Goal: Check status: Check status

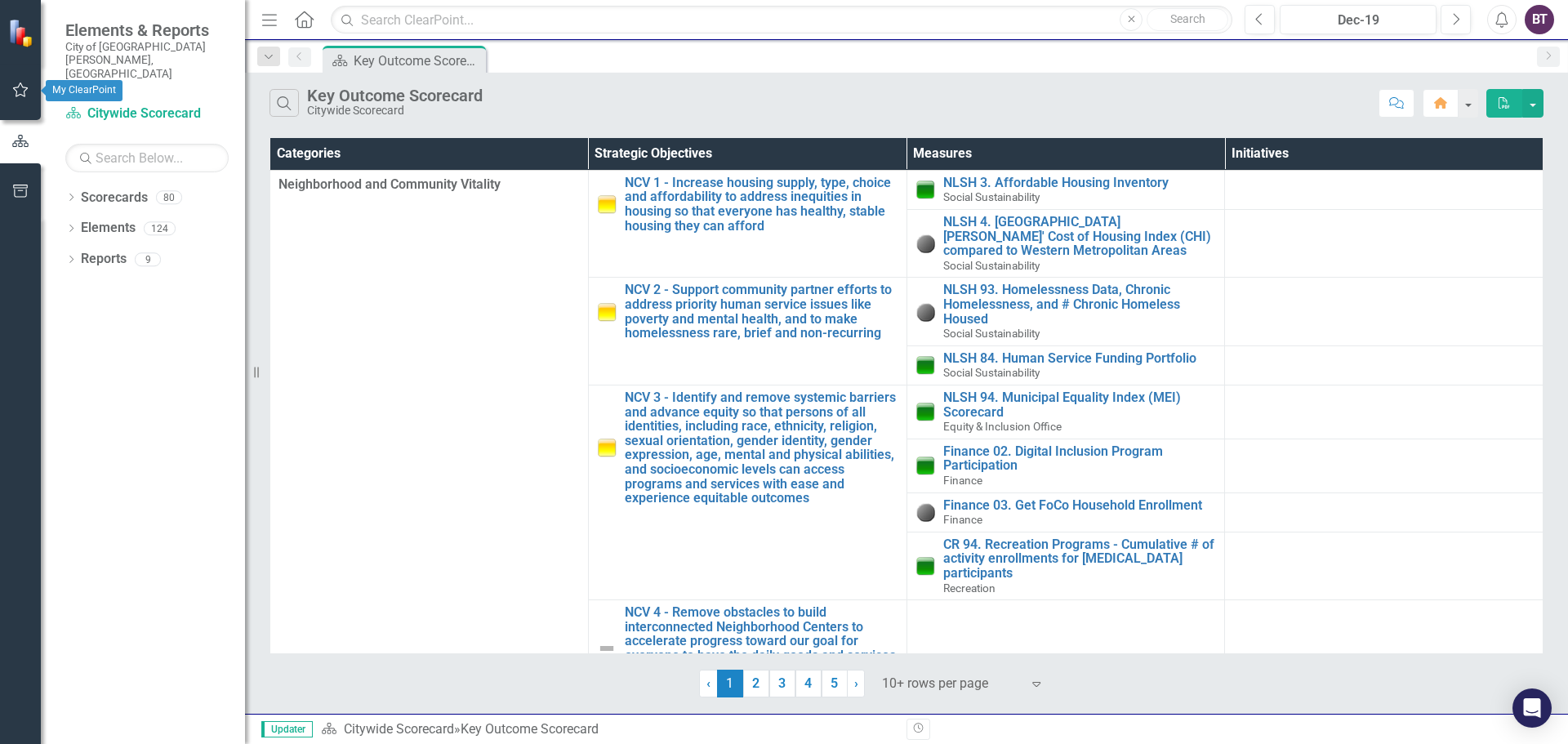
click at [18, 98] on button "button" at bounding box center [20, 90] width 37 height 34
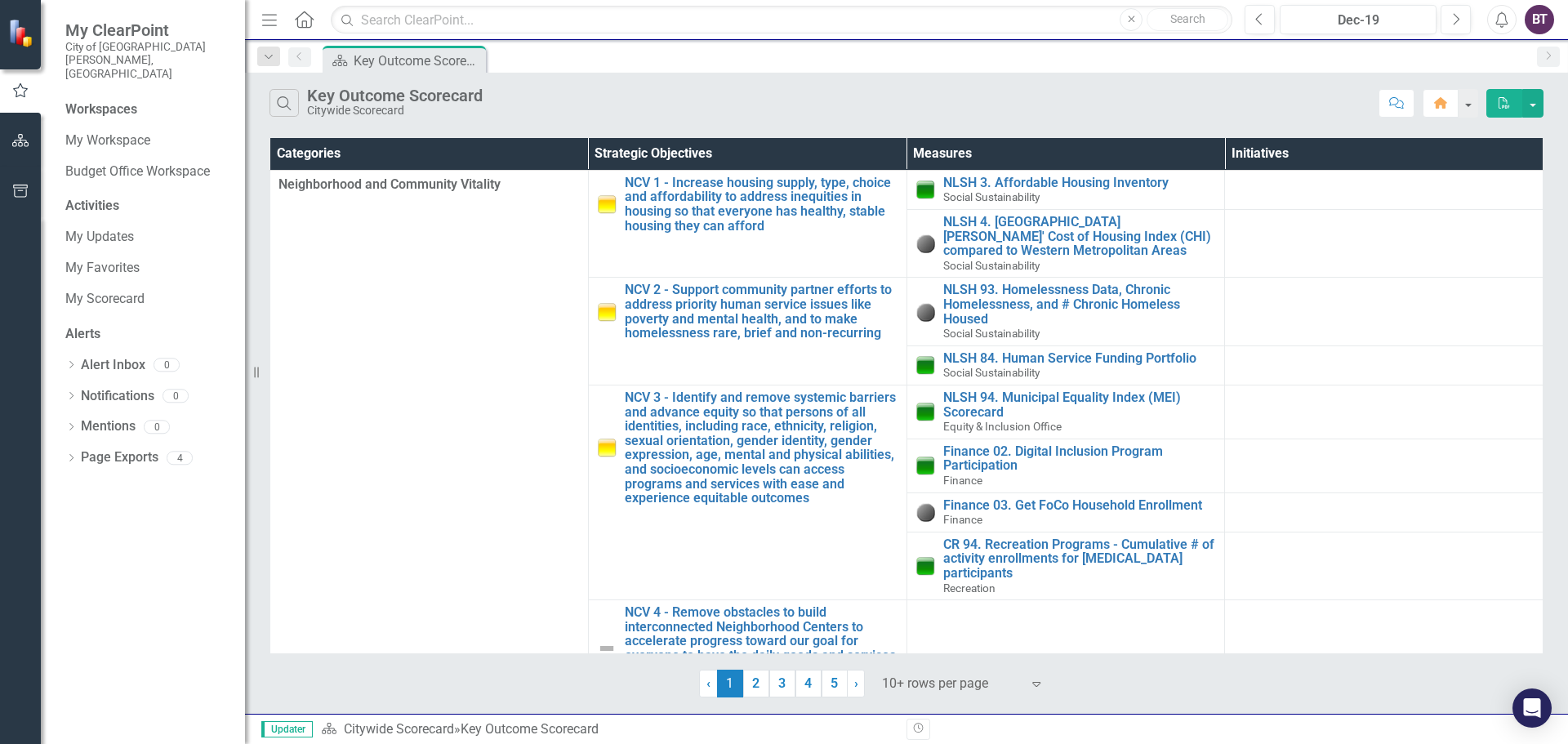
click at [14, 138] on icon "button" at bounding box center [20, 140] width 17 height 13
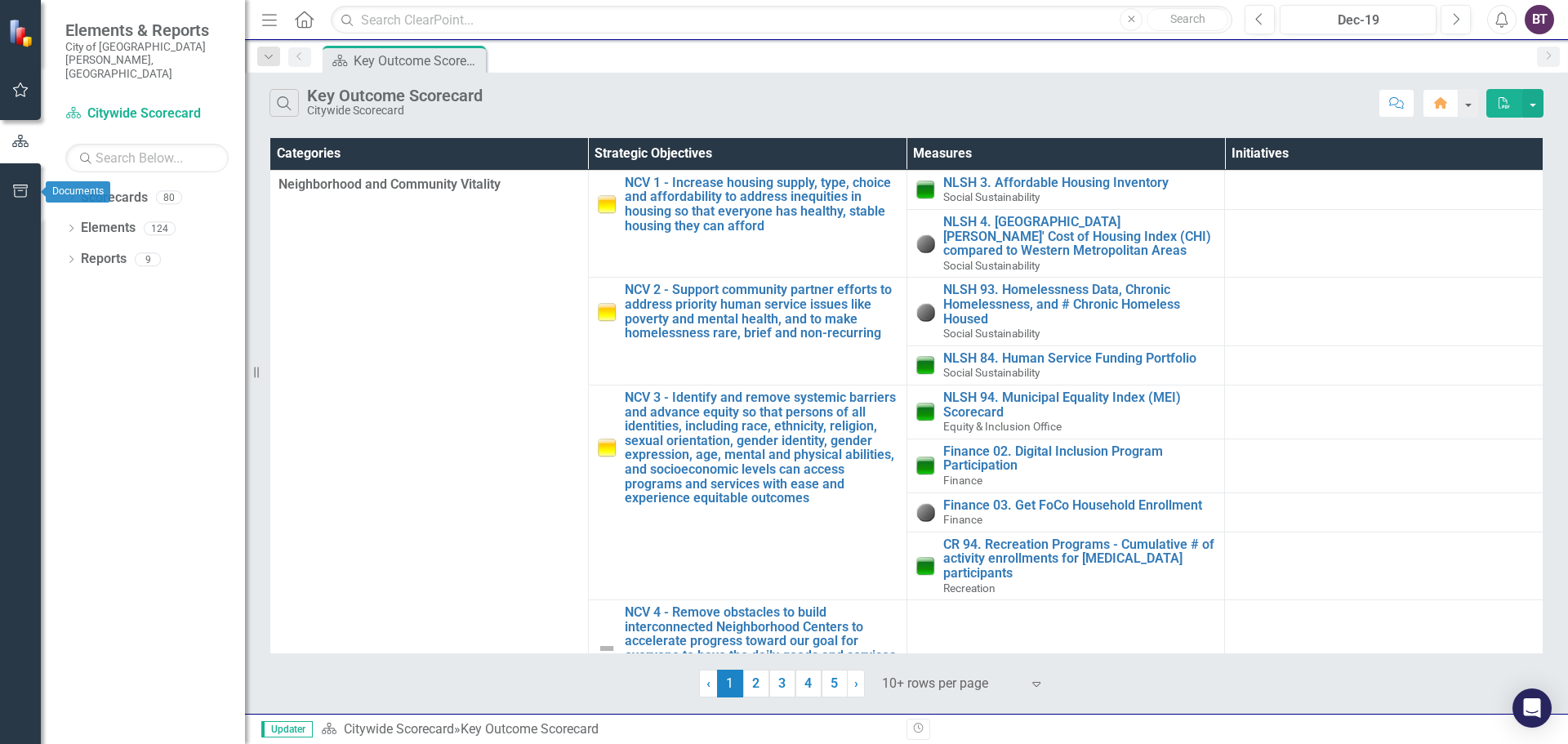
click at [23, 191] on icon "button" at bounding box center [20, 190] width 14 height 13
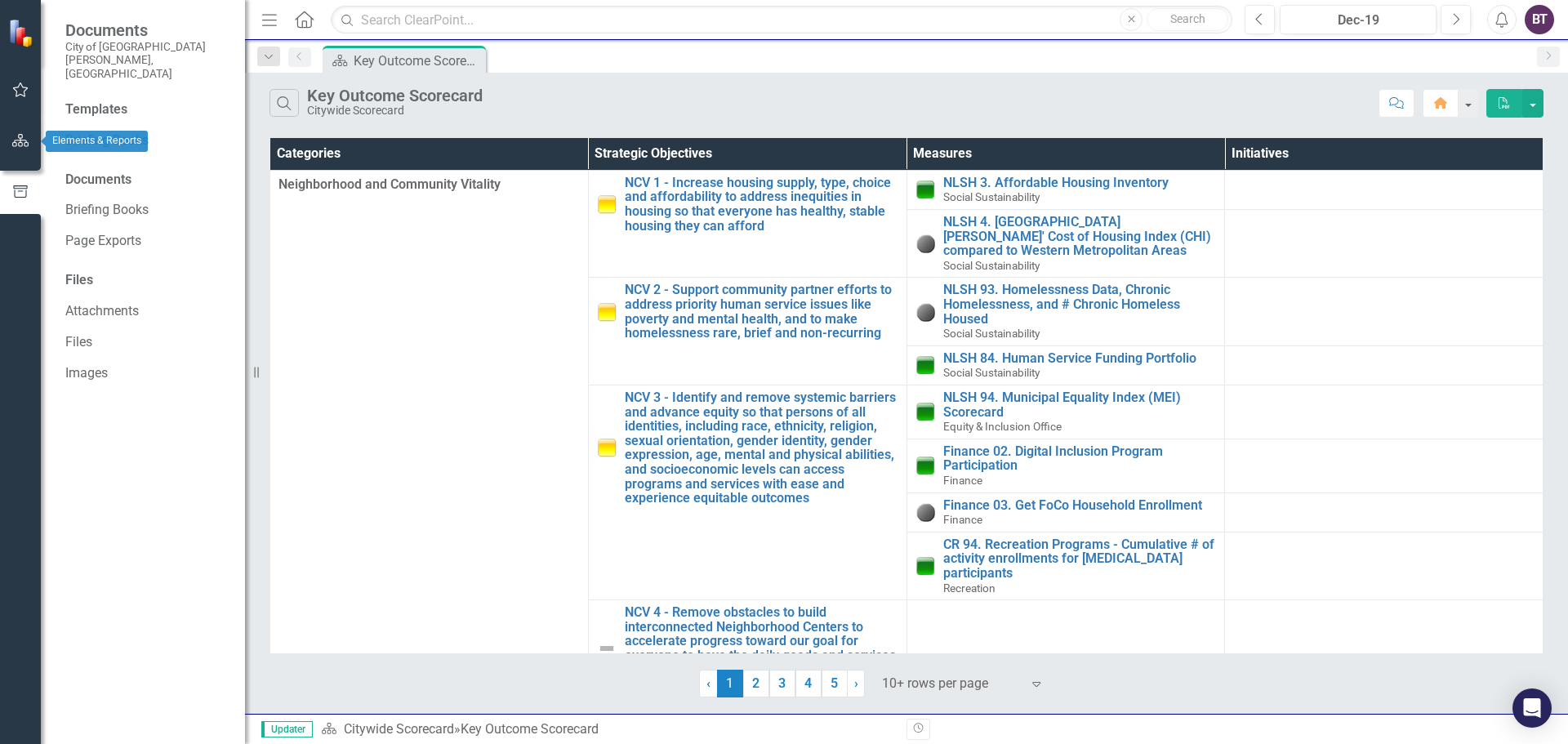
click at [22, 145] on icon "button" at bounding box center [20, 140] width 17 height 13
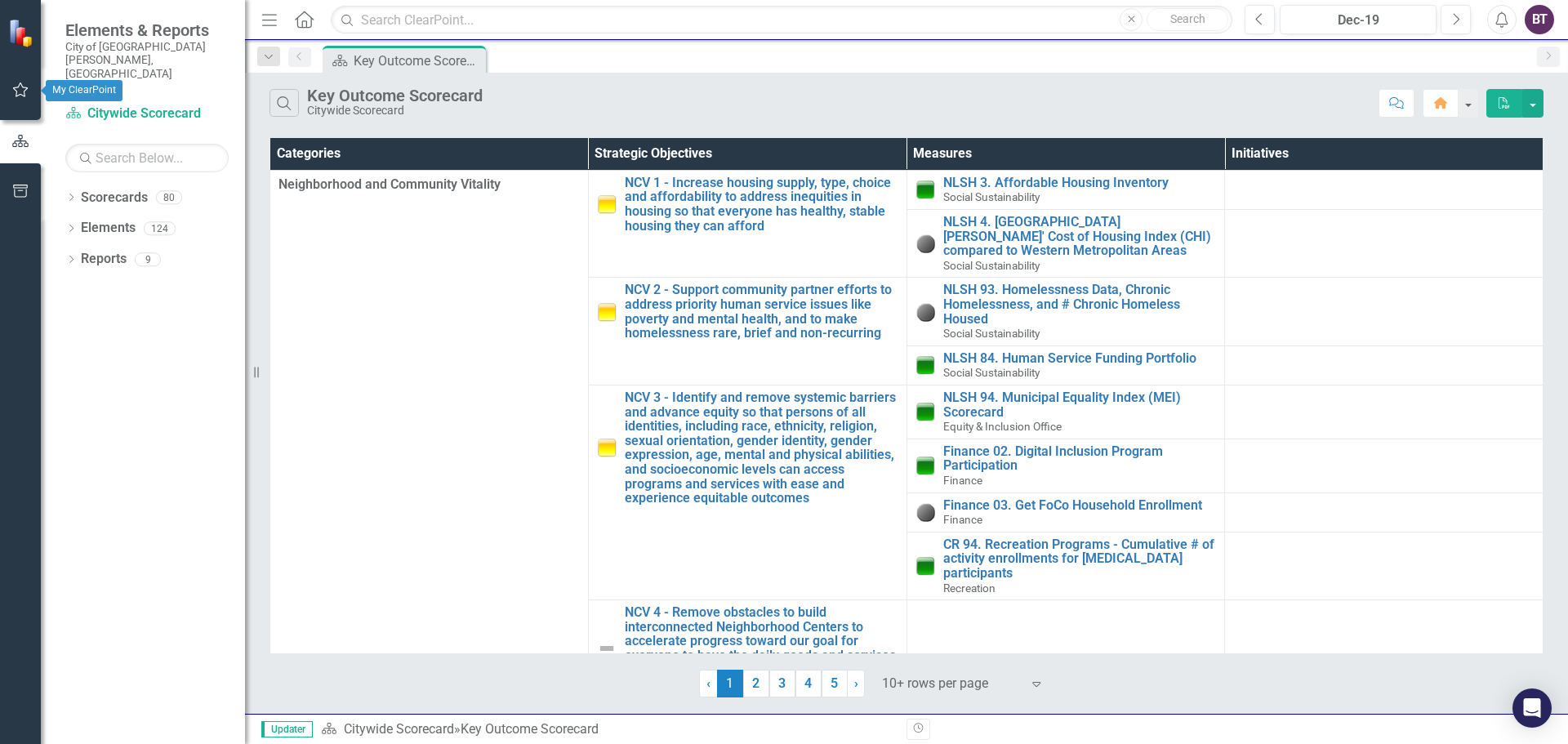
click at [20, 79] on button "button" at bounding box center [20, 90] width 37 height 34
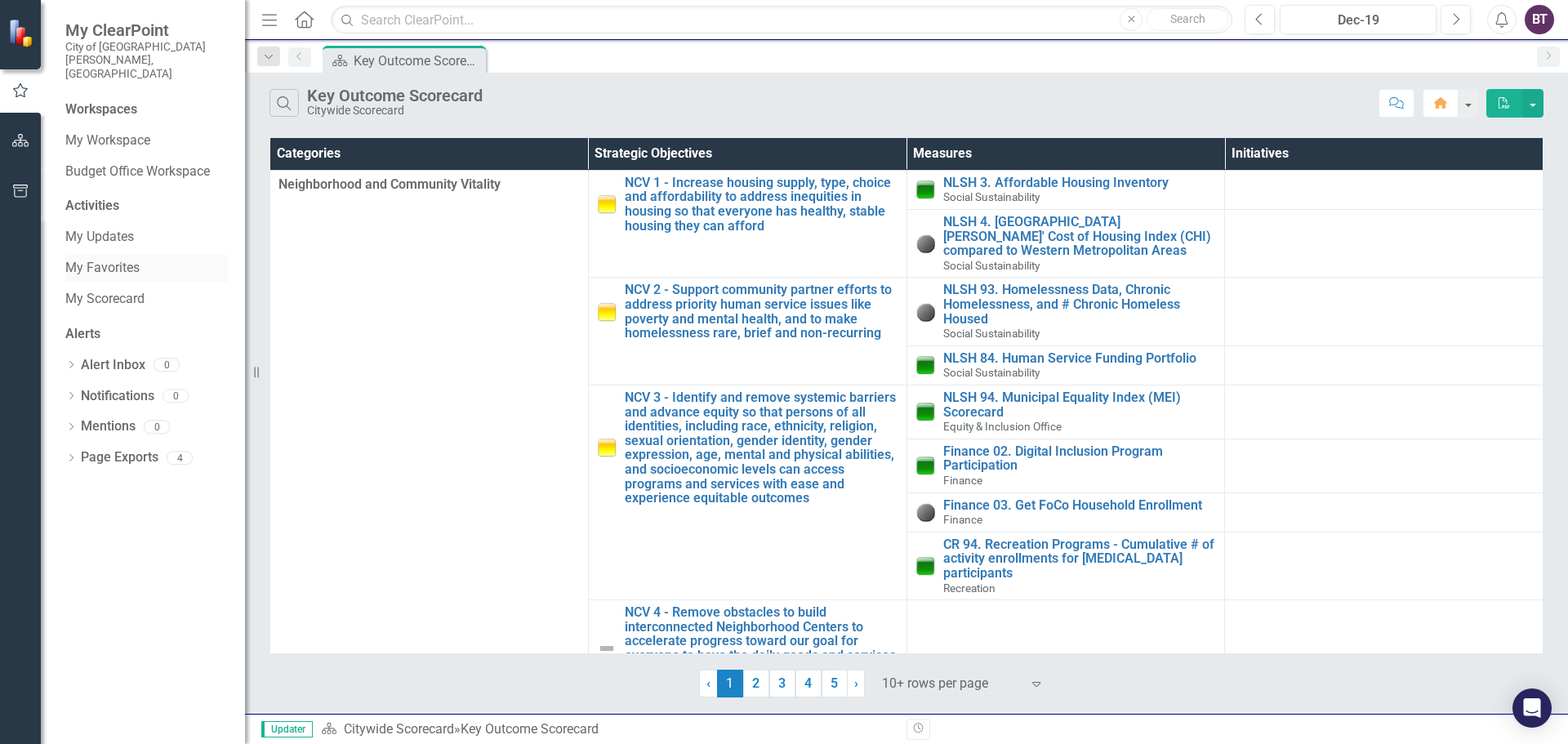
click at [134, 258] on link "My Favorites" at bounding box center [147, 268] width 163 height 19
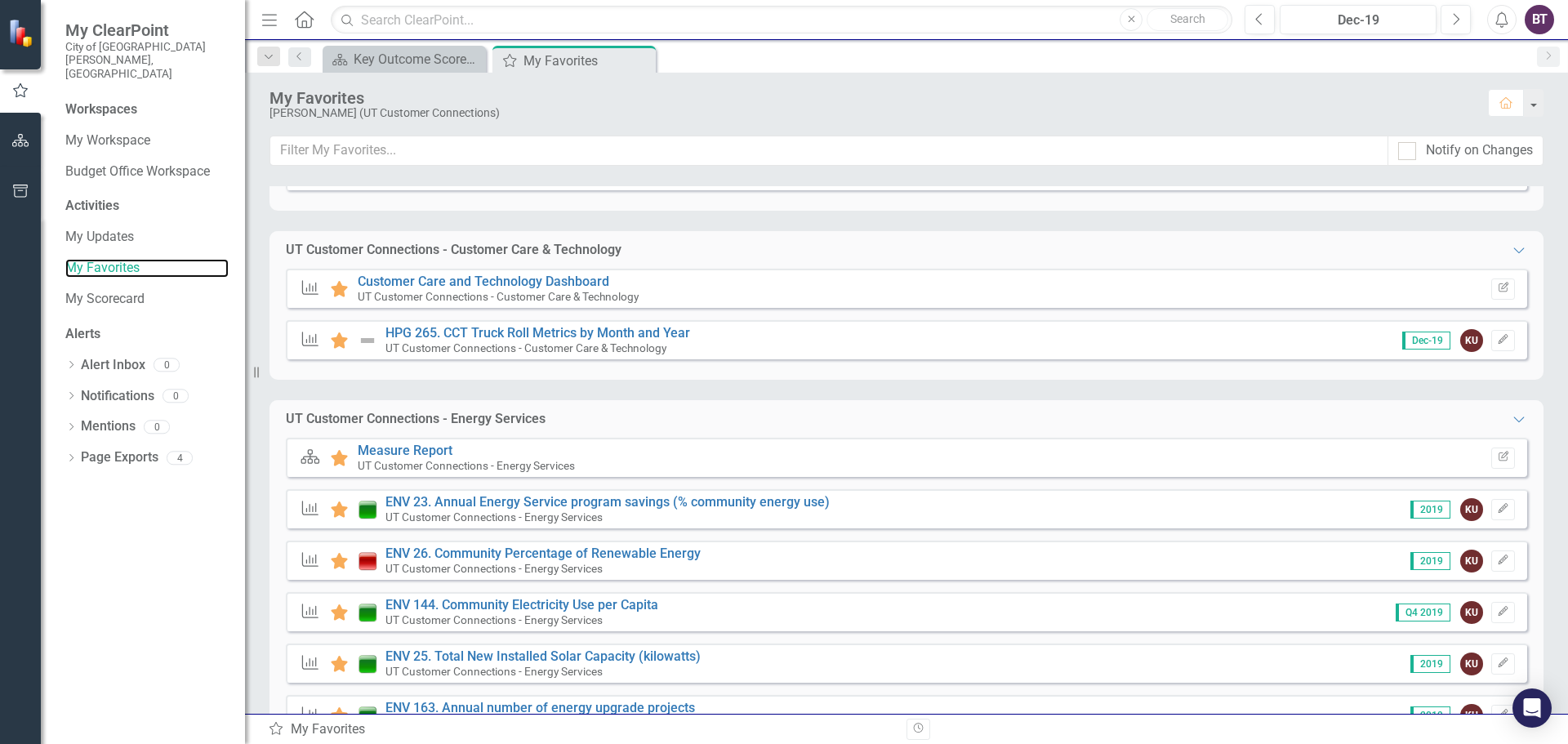
scroll to position [382, 0]
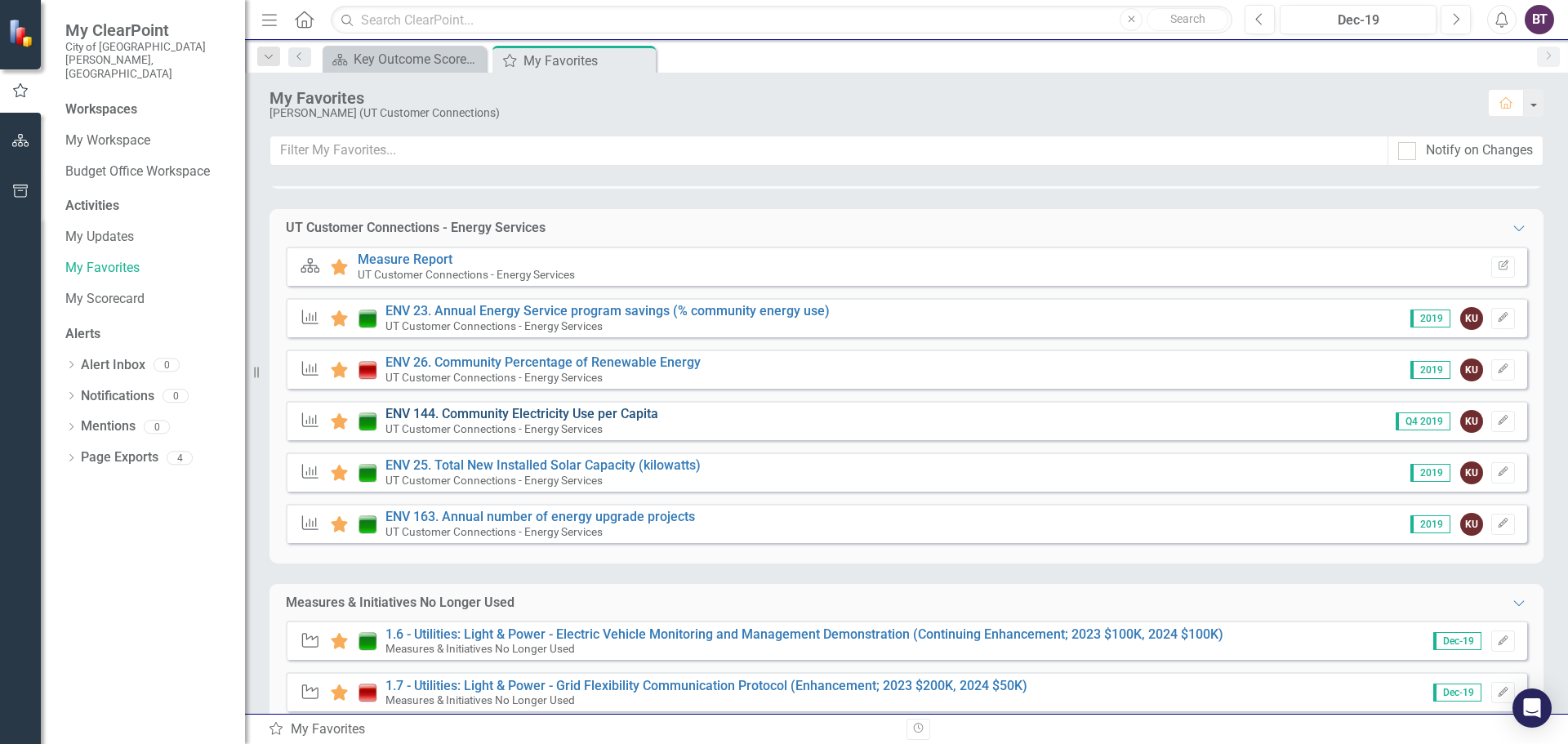
click at [486, 412] on link "ENV 144. Community Electricity Use per Capita" at bounding box center [521, 413] width 273 height 15
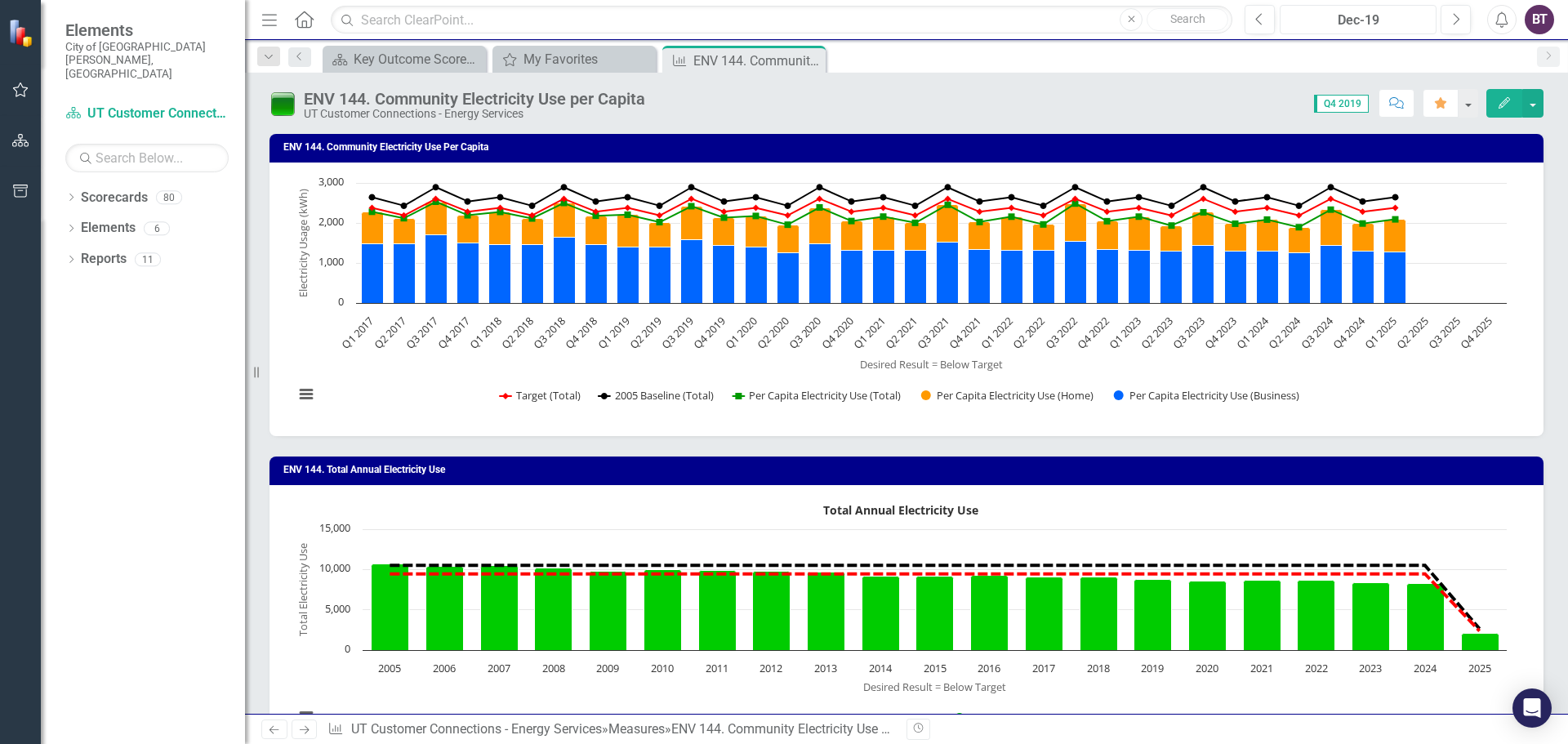
click at [1369, 26] on div "Dec-19" at bounding box center [1358, 20] width 145 height 20
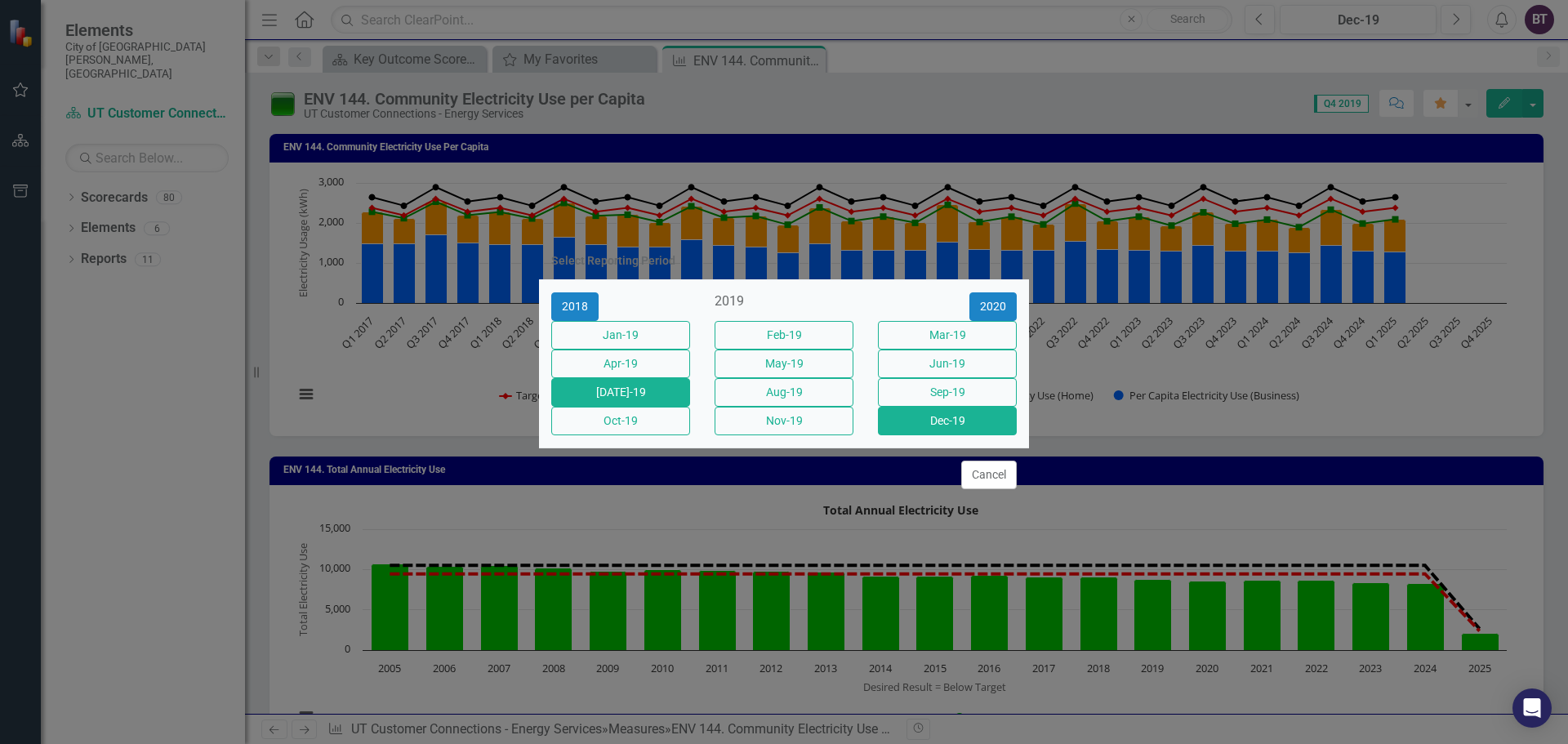
click at [656, 402] on button "[DATE]-19" at bounding box center [620, 393] width 139 height 29
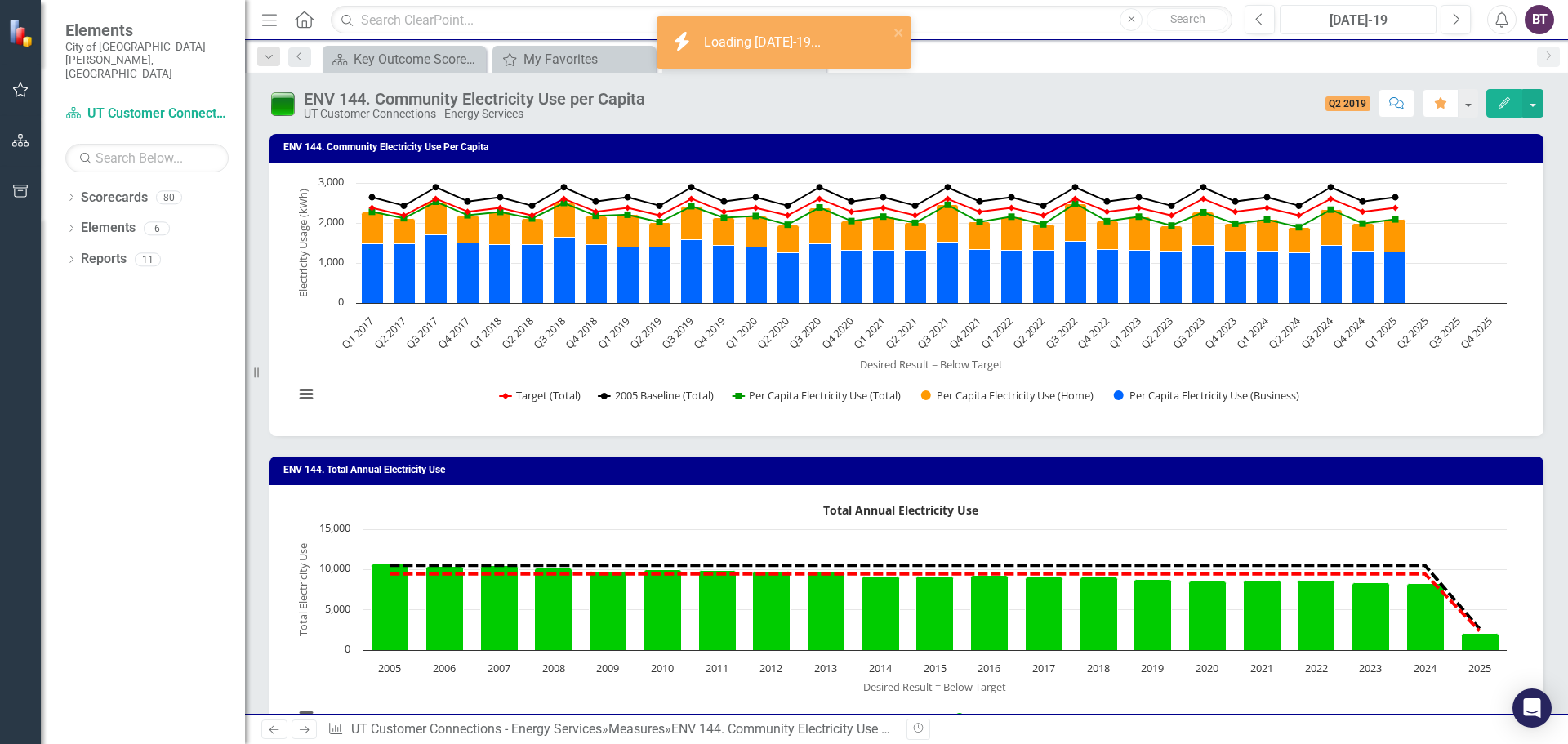
click at [1419, 330] on text "Q2 2025" at bounding box center [1412, 332] width 38 height 38
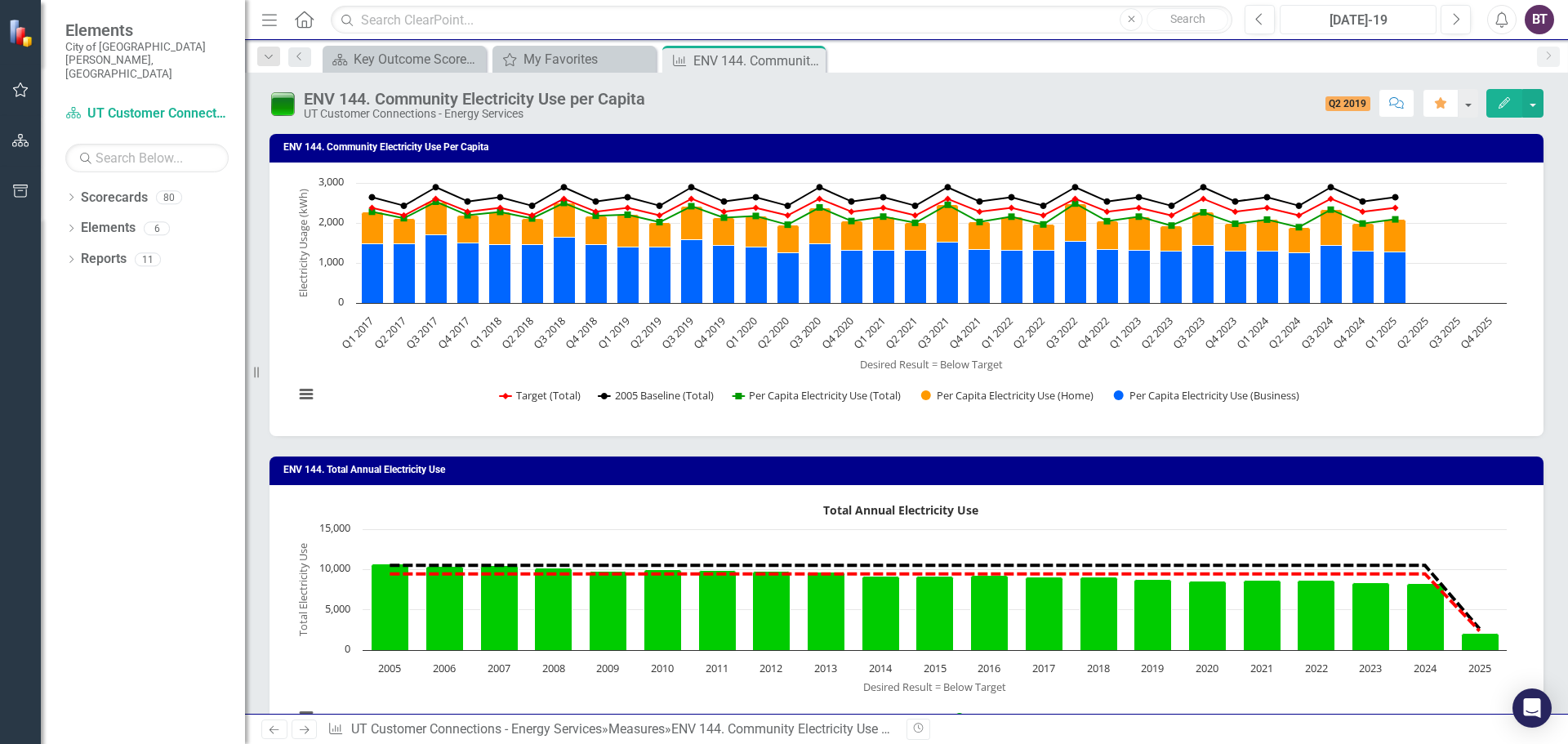
click at [1388, 20] on div "[DATE]-19" at bounding box center [1358, 20] width 145 height 20
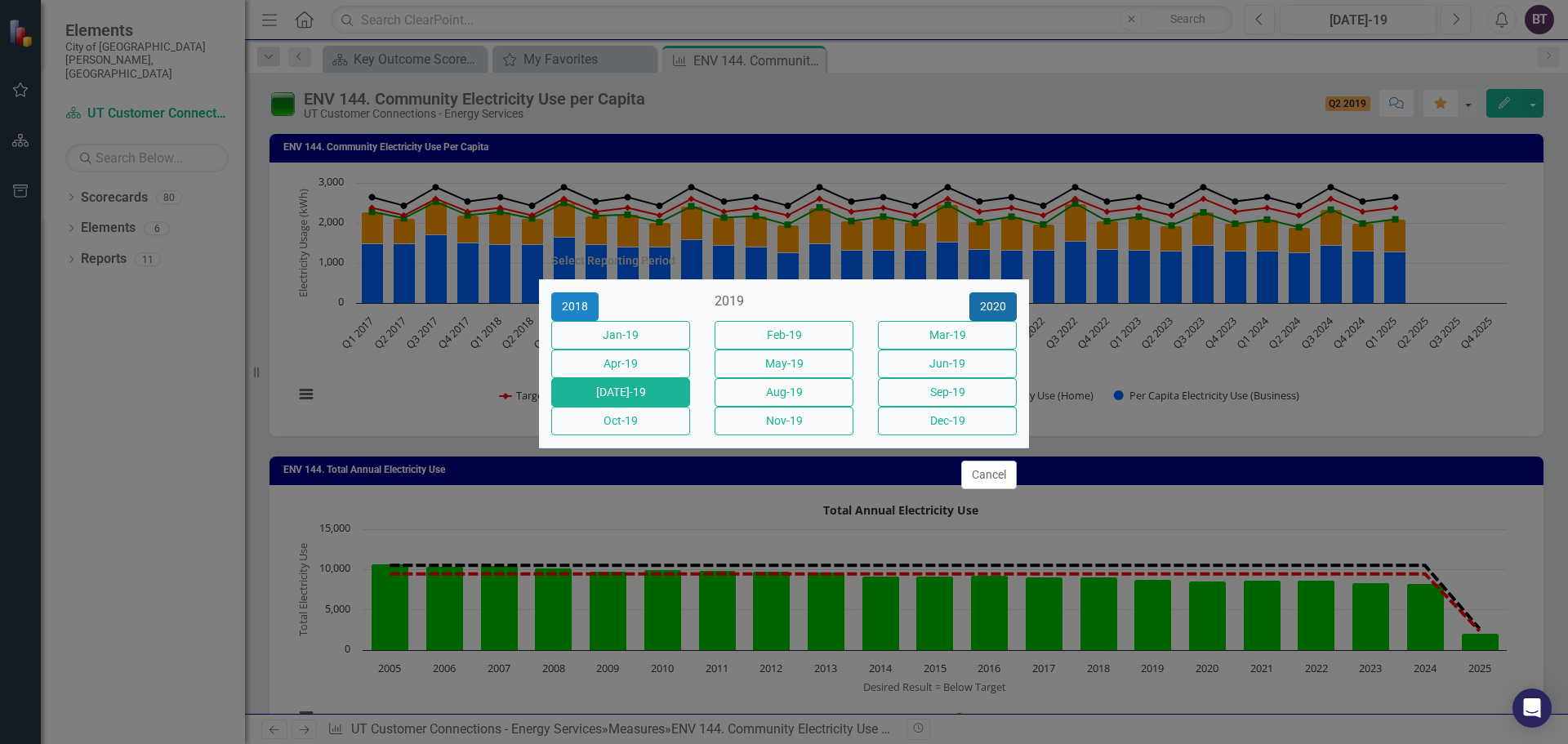
click at [980, 292] on button "2020" at bounding box center [993, 307] width 48 height 29
click at [980, 292] on button "2021" at bounding box center [993, 307] width 48 height 29
click at [980, 292] on button "2022" at bounding box center [993, 307] width 48 height 29
click at [980, 292] on button "2023" at bounding box center [993, 307] width 48 height 29
click at [980, 292] on button "2024" at bounding box center [993, 307] width 48 height 29
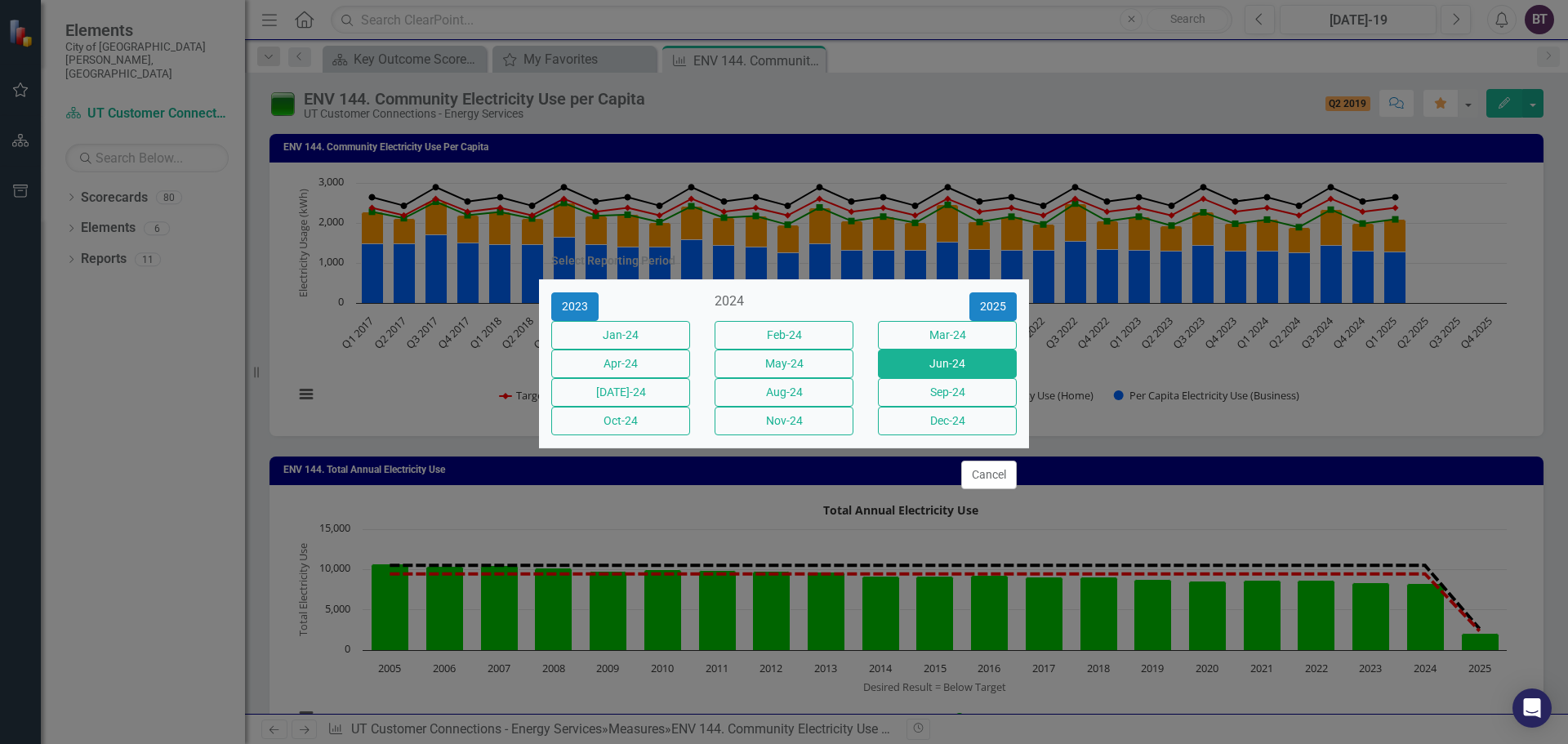
click at [901, 361] on button "Jun-24" at bounding box center [946, 364] width 139 height 29
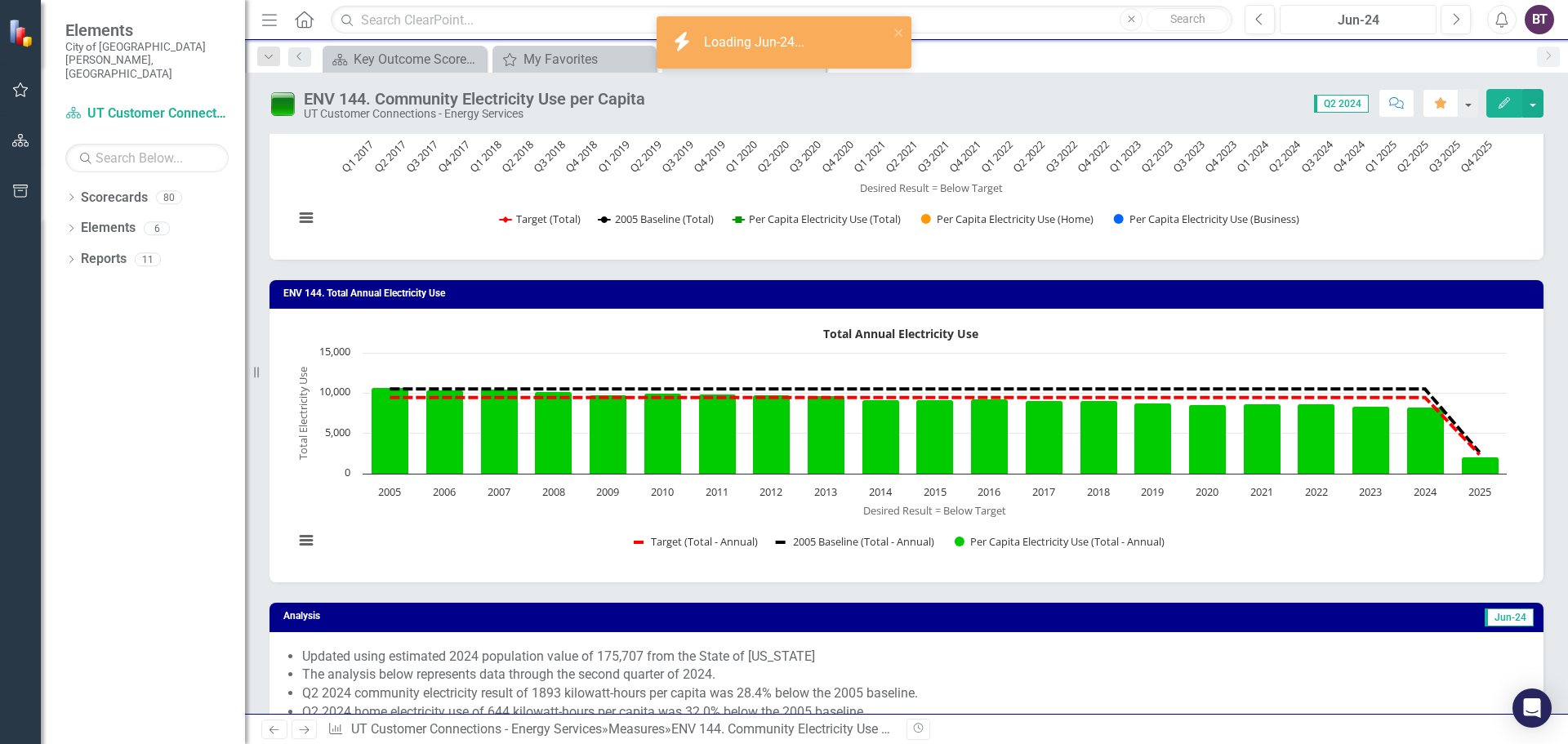
scroll to position [382, 0]
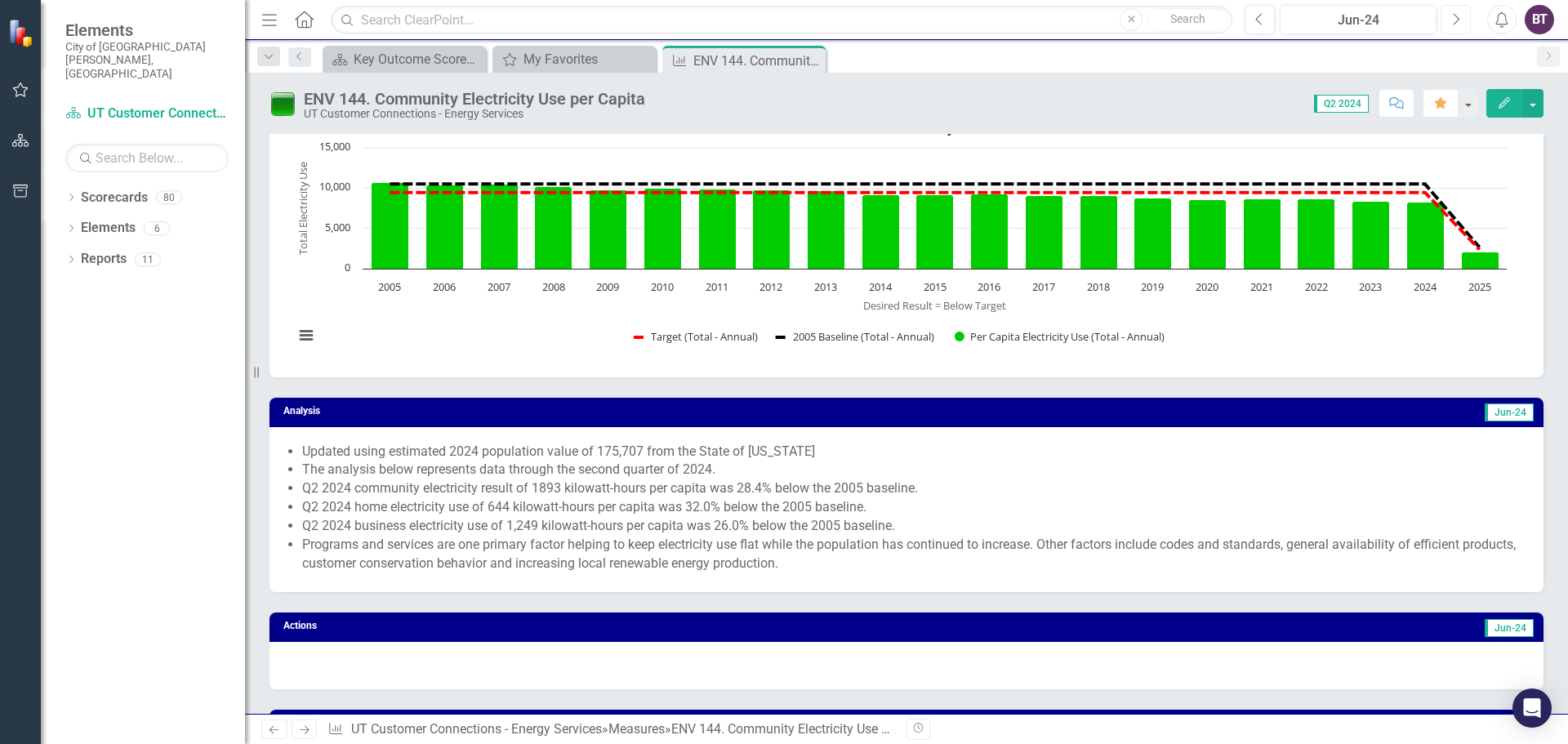
click at [1450, 19] on button "Next" at bounding box center [1456, 20] width 31 height 30
click at [1449, 21] on button "Next" at bounding box center [1456, 20] width 31 height 30
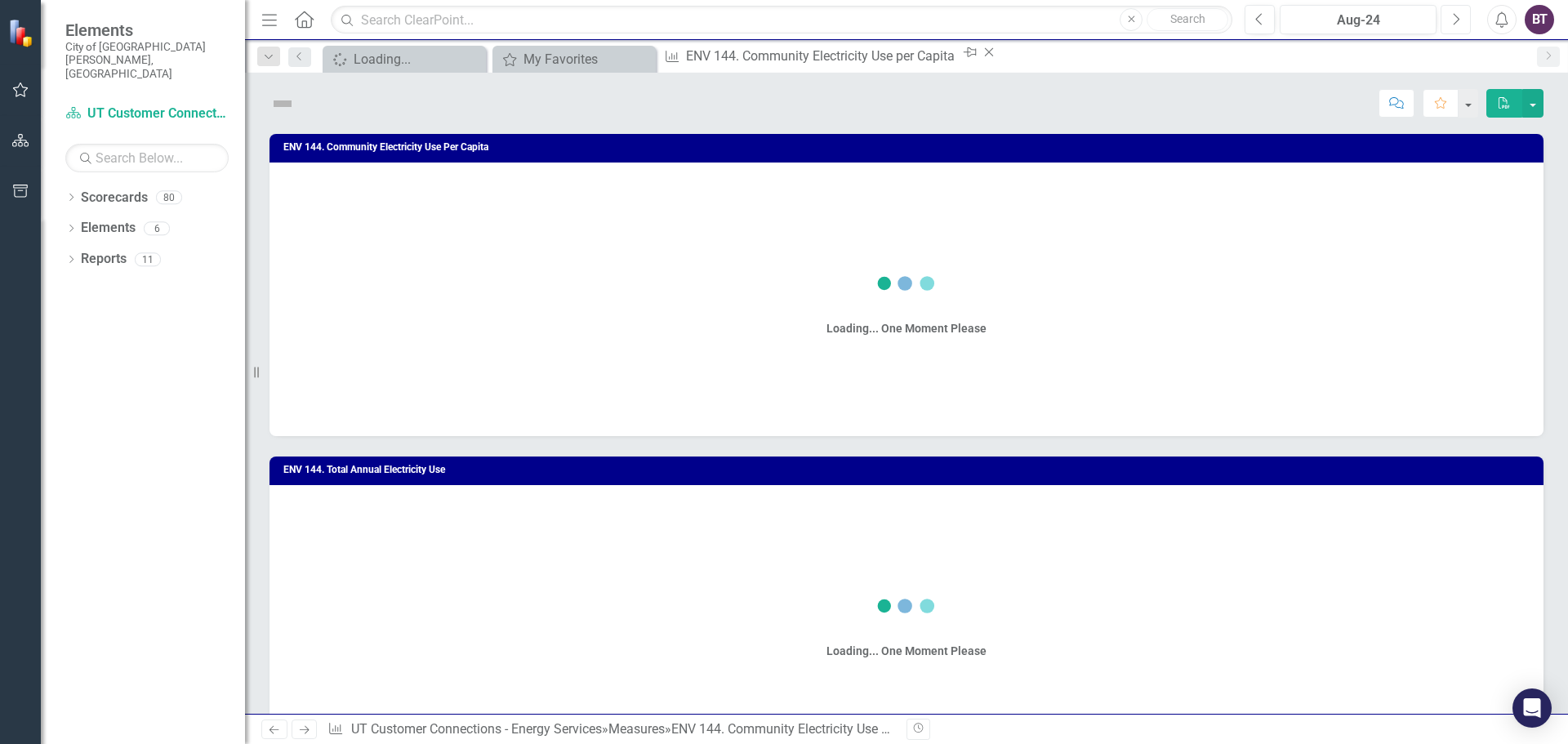
click at [1449, 21] on button "Next" at bounding box center [1456, 20] width 31 height 30
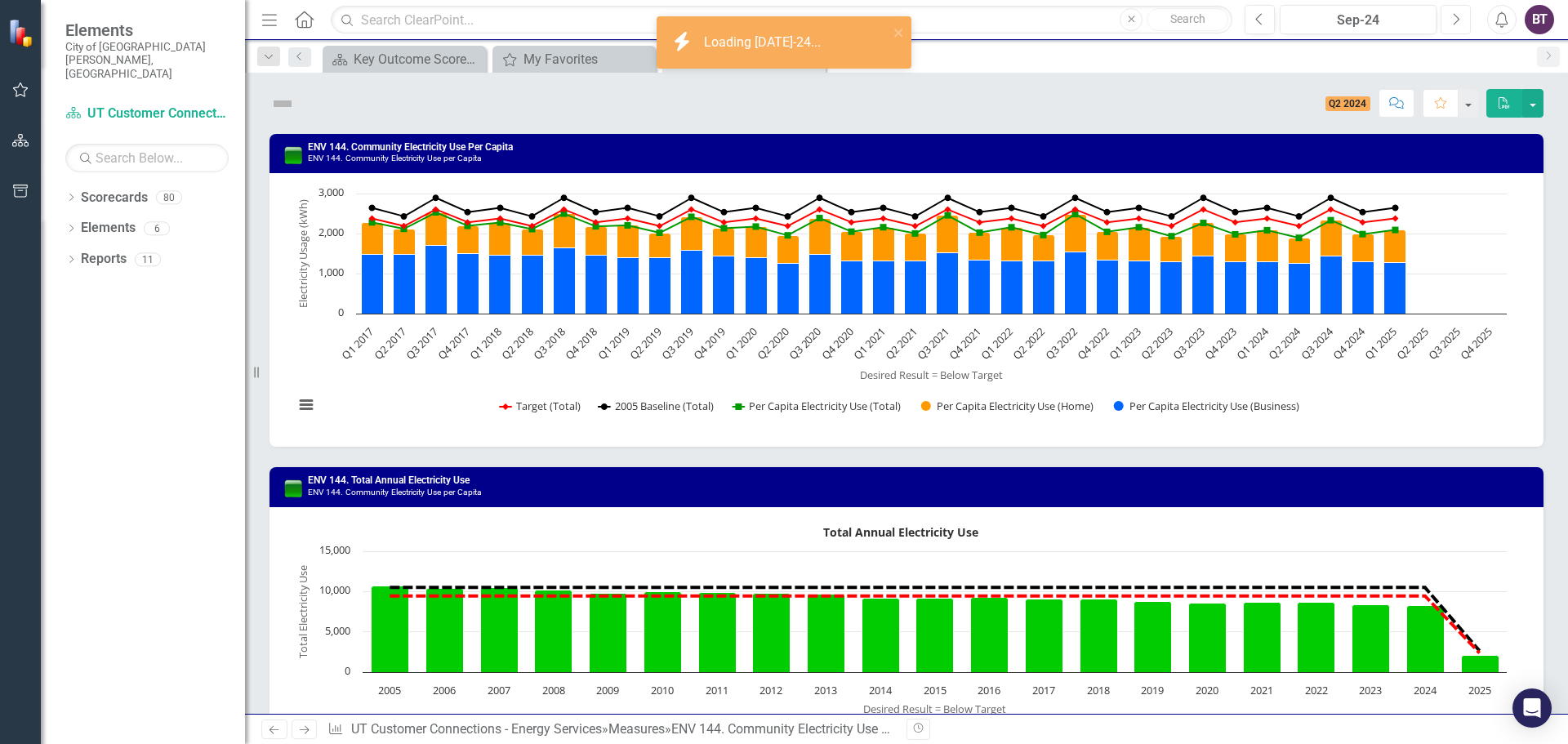
click at [1449, 21] on button "Next" at bounding box center [1456, 20] width 31 height 30
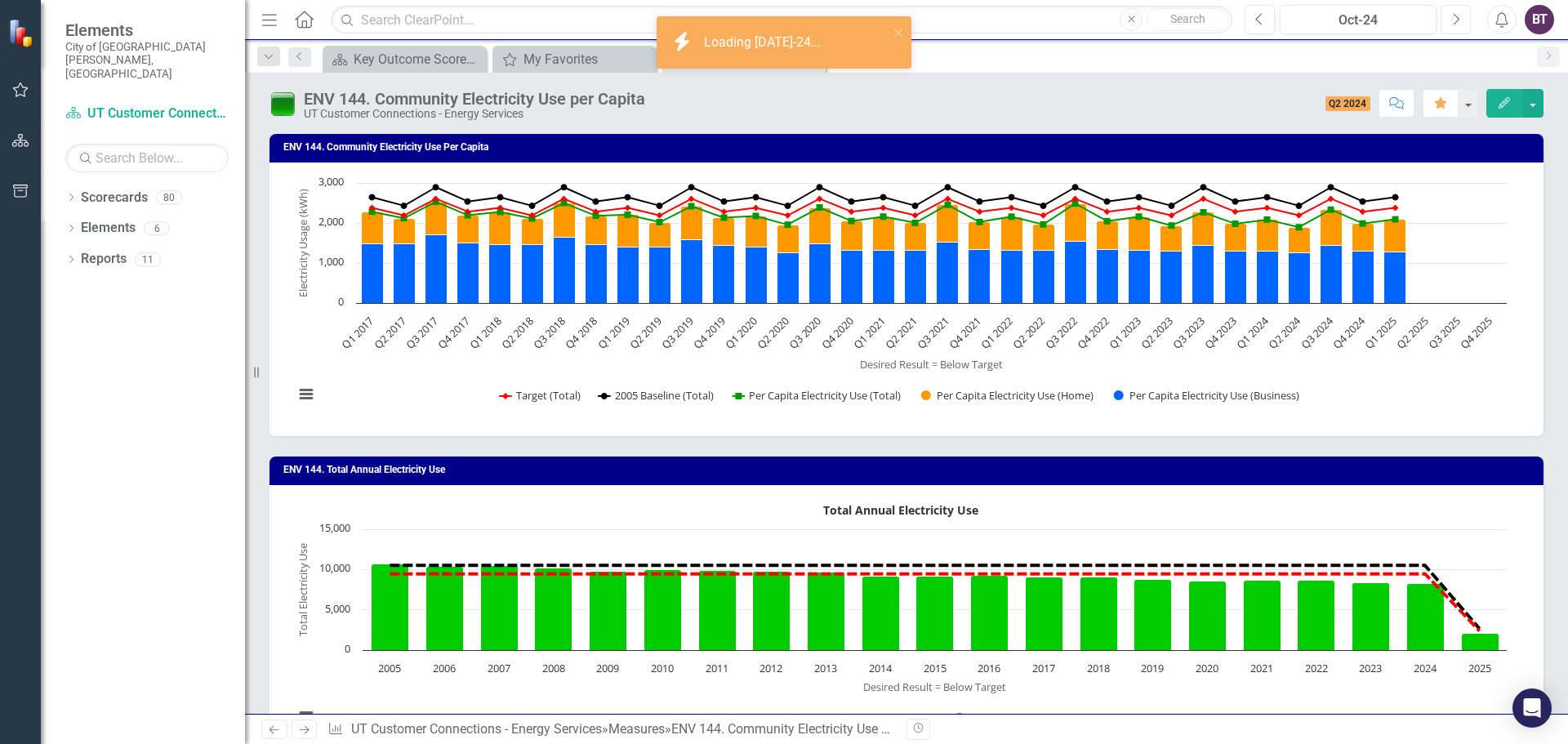
click at [1449, 21] on button "Next" at bounding box center [1456, 20] width 31 height 30
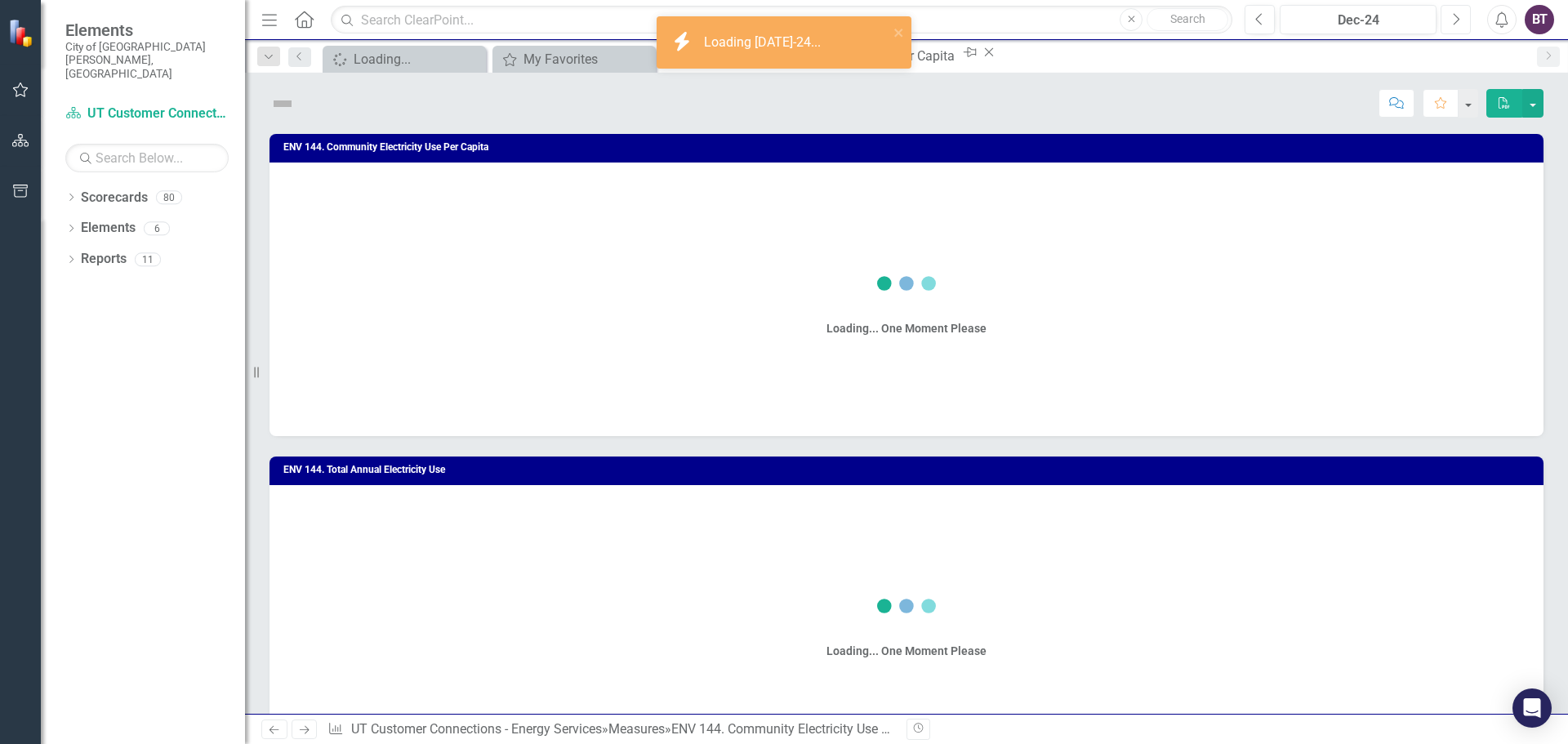
click at [1449, 21] on button "Next" at bounding box center [1456, 20] width 31 height 30
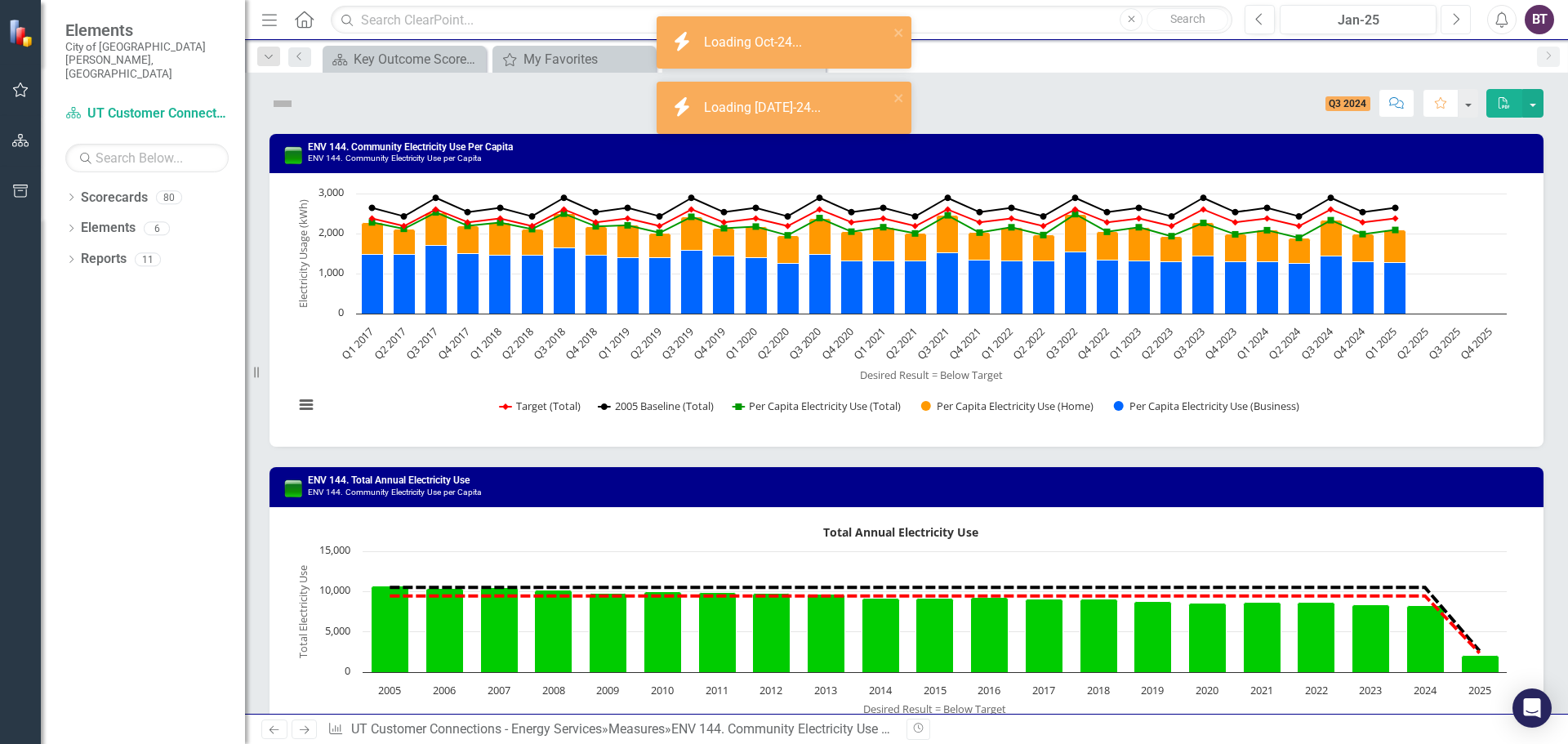
click at [1449, 21] on button "Next" at bounding box center [1456, 20] width 31 height 30
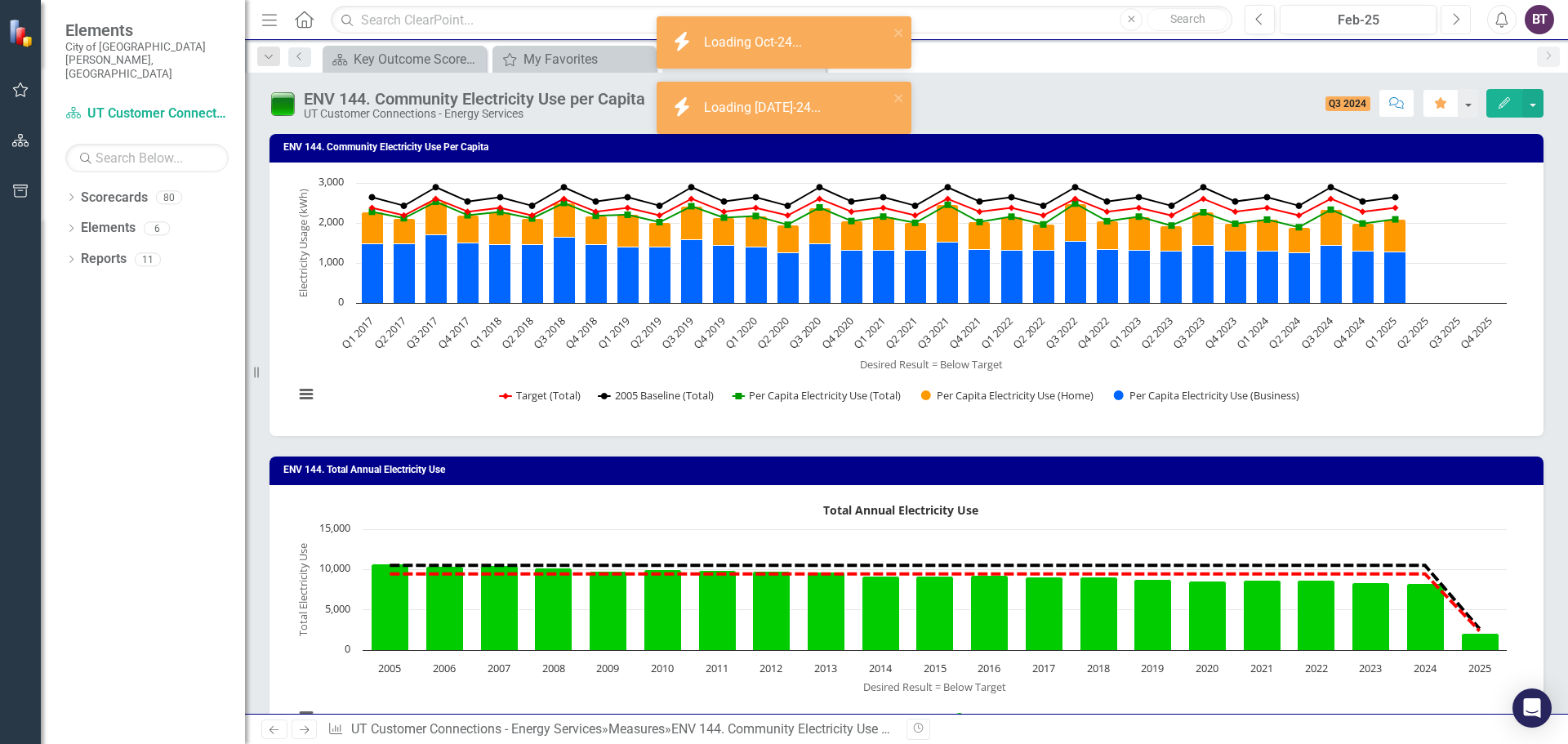
click at [1449, 21] on button "Next" at bounding box center [1456, 20] width 31 height 30
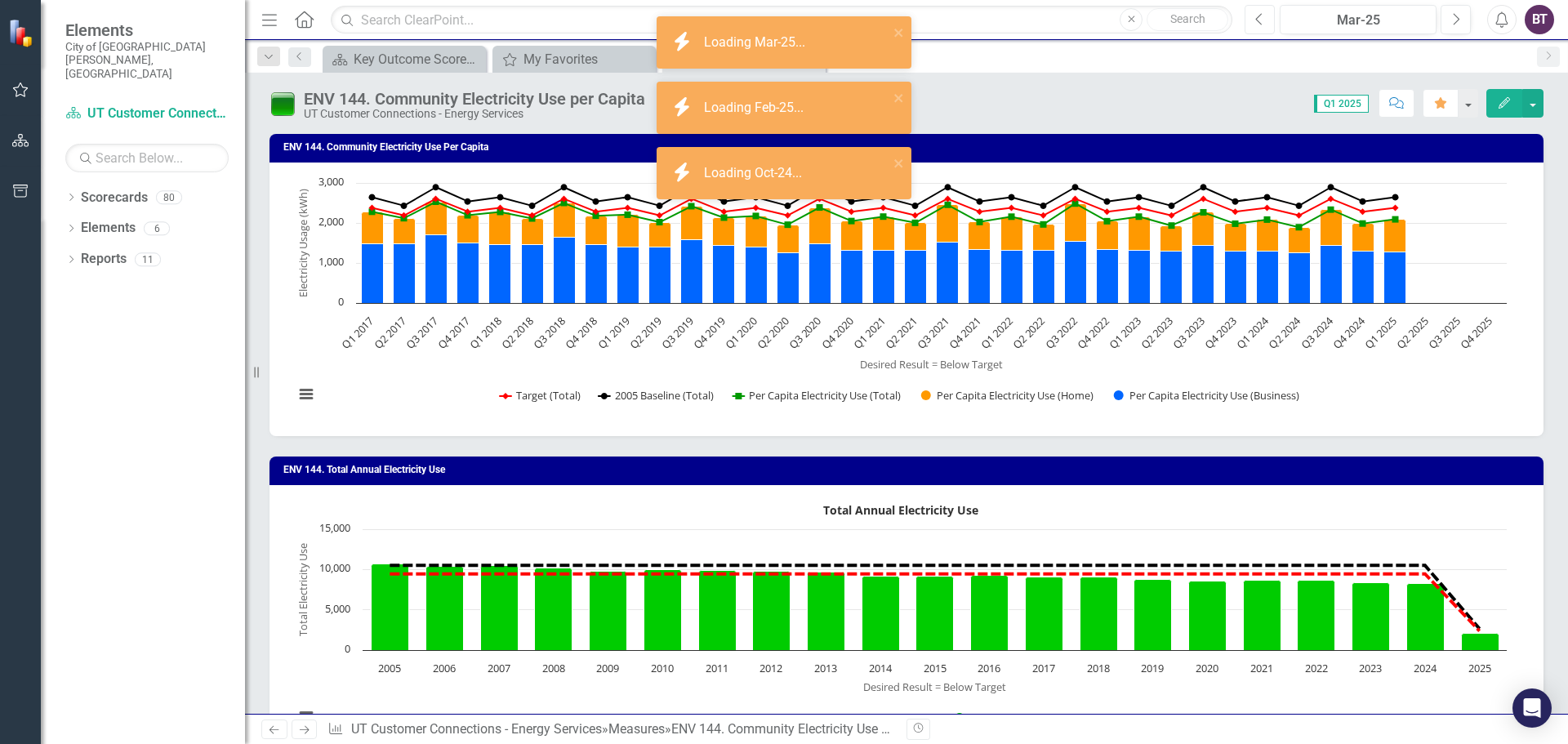
click at [1261, 17] on icon "Previous" at bounding box center [1259, 19] width 9 height 14
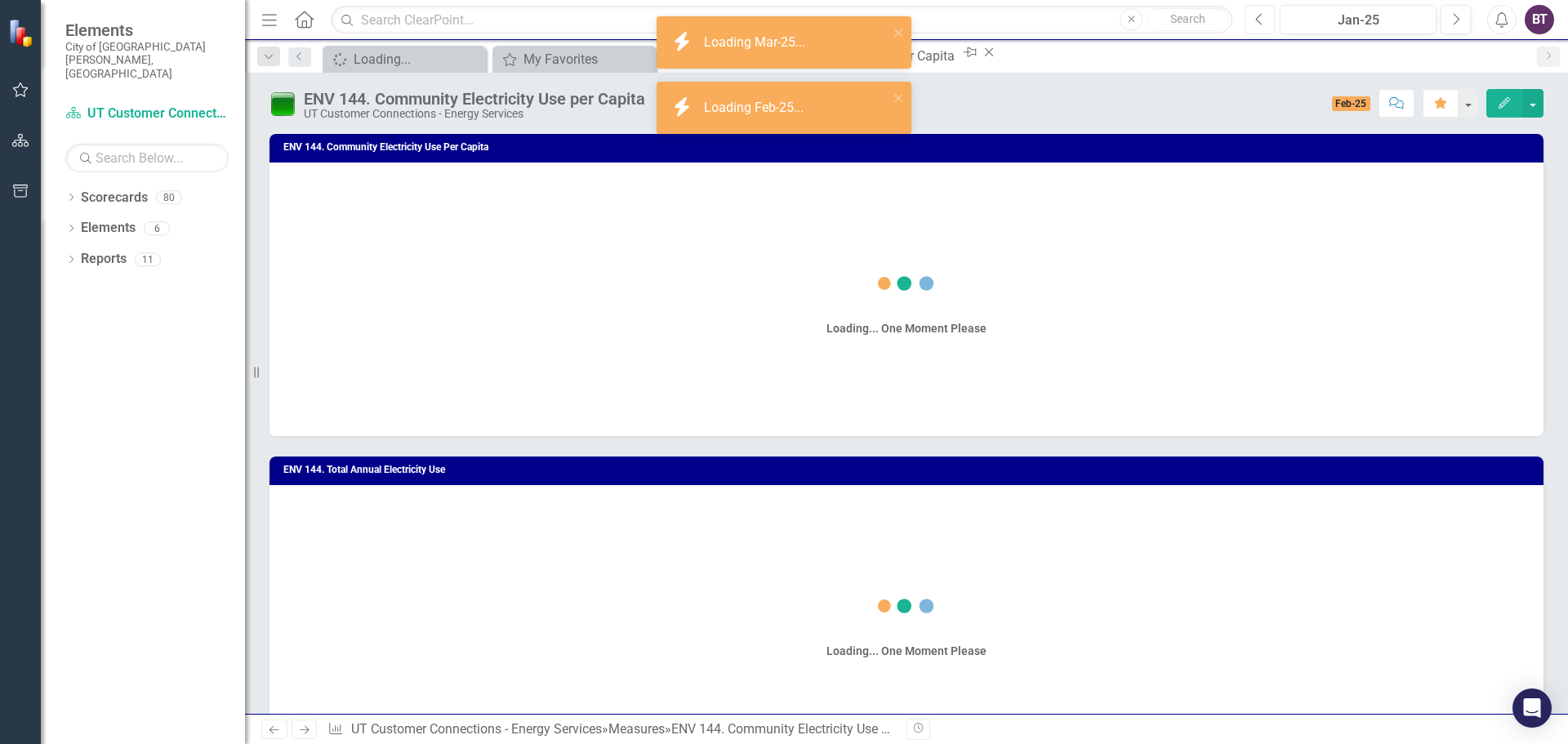
click at [1261, 17] on icon "Previous" at bounding box center [1259, 19] width 9 height 14
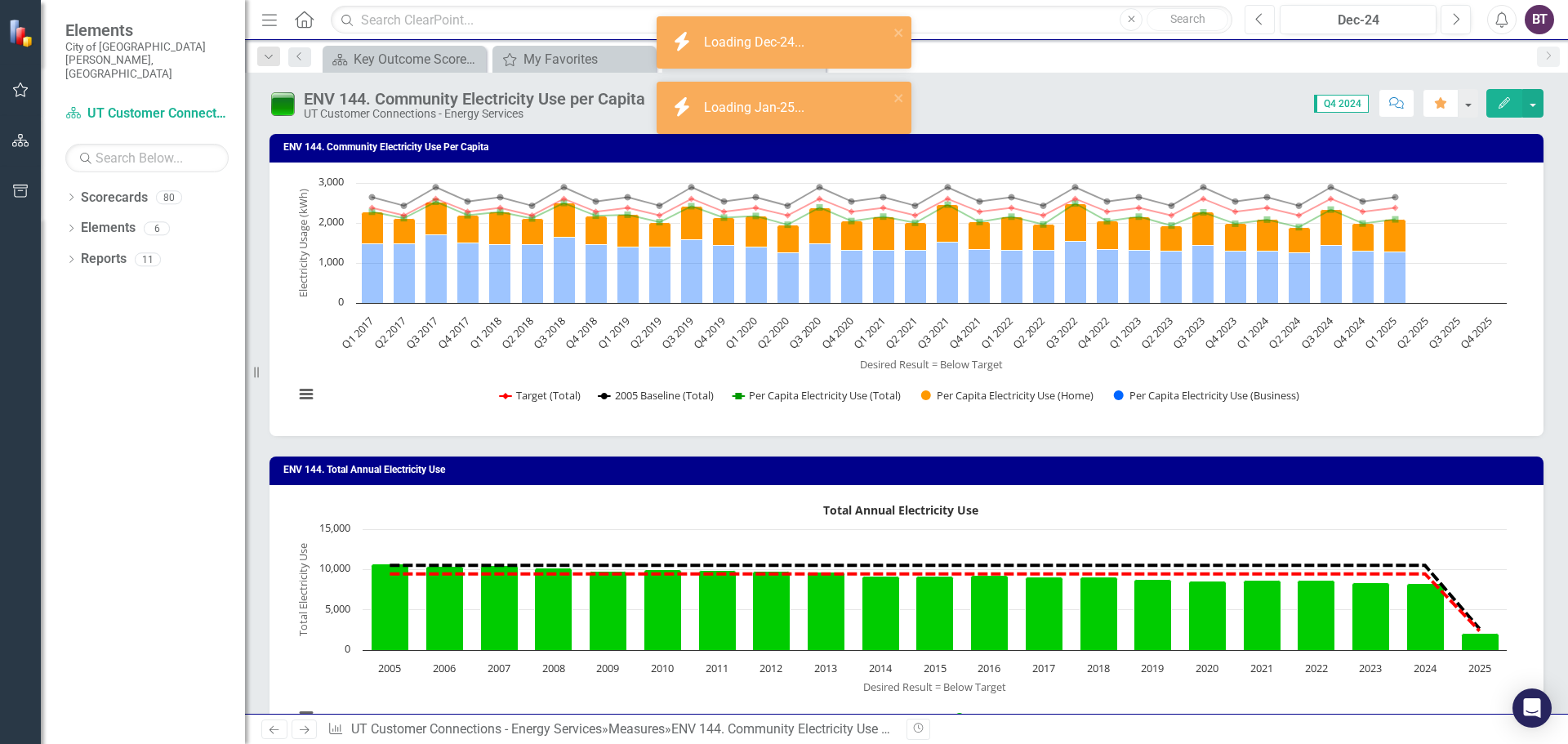
scroll to position [382, 0]
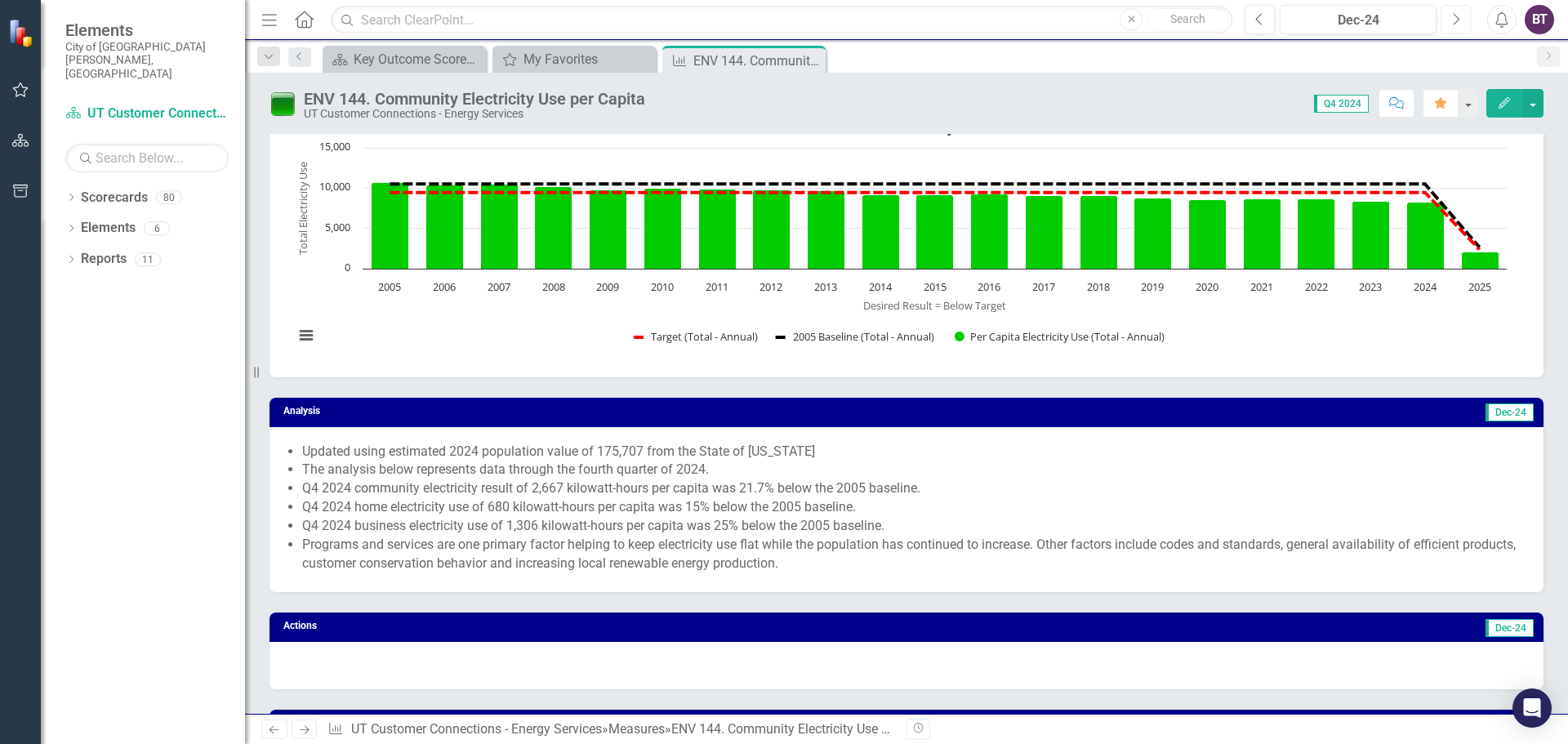
click at [1453, 23] on icon "Next" at bounding box center [1456, 19] width 9 height 14
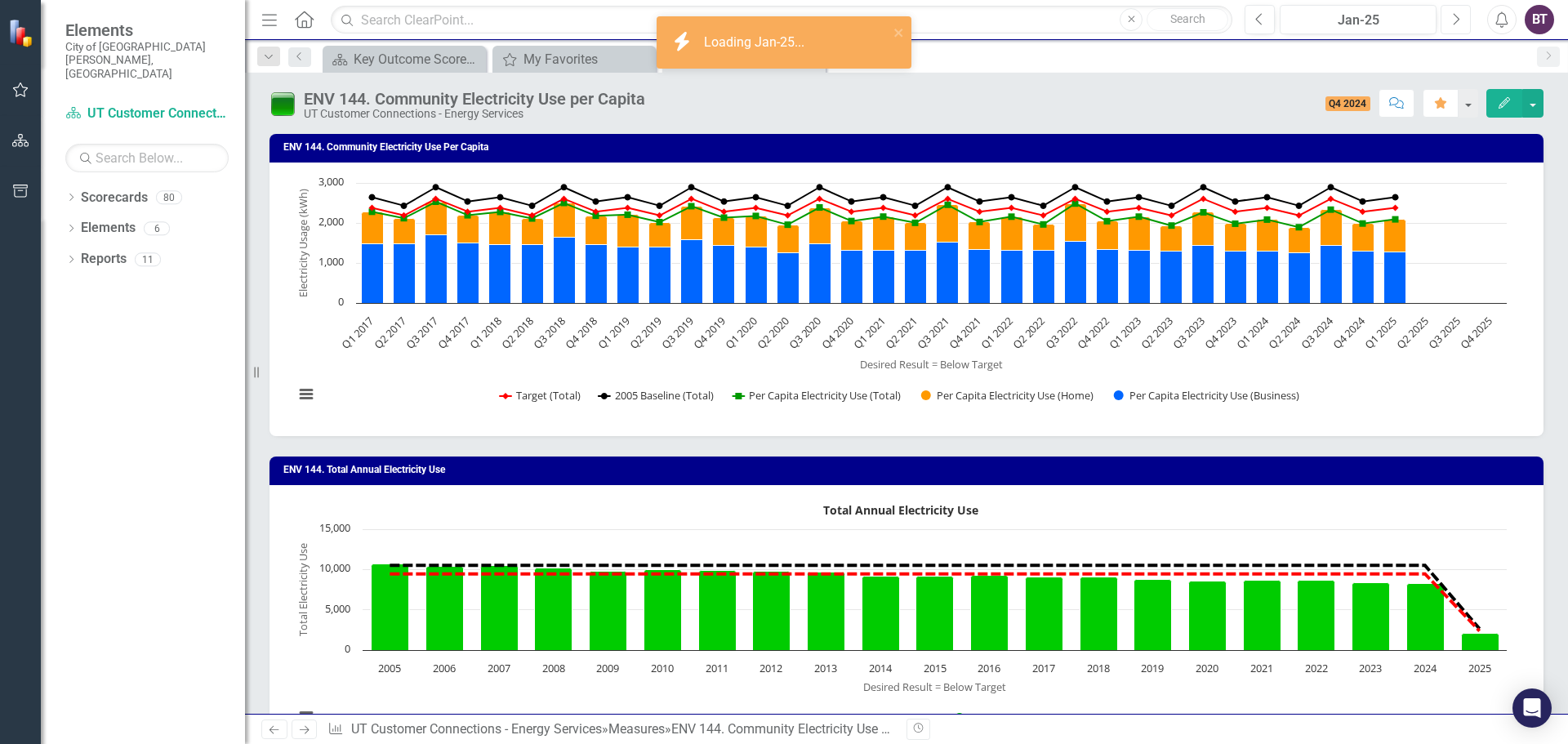
scroll to position [571, 0]
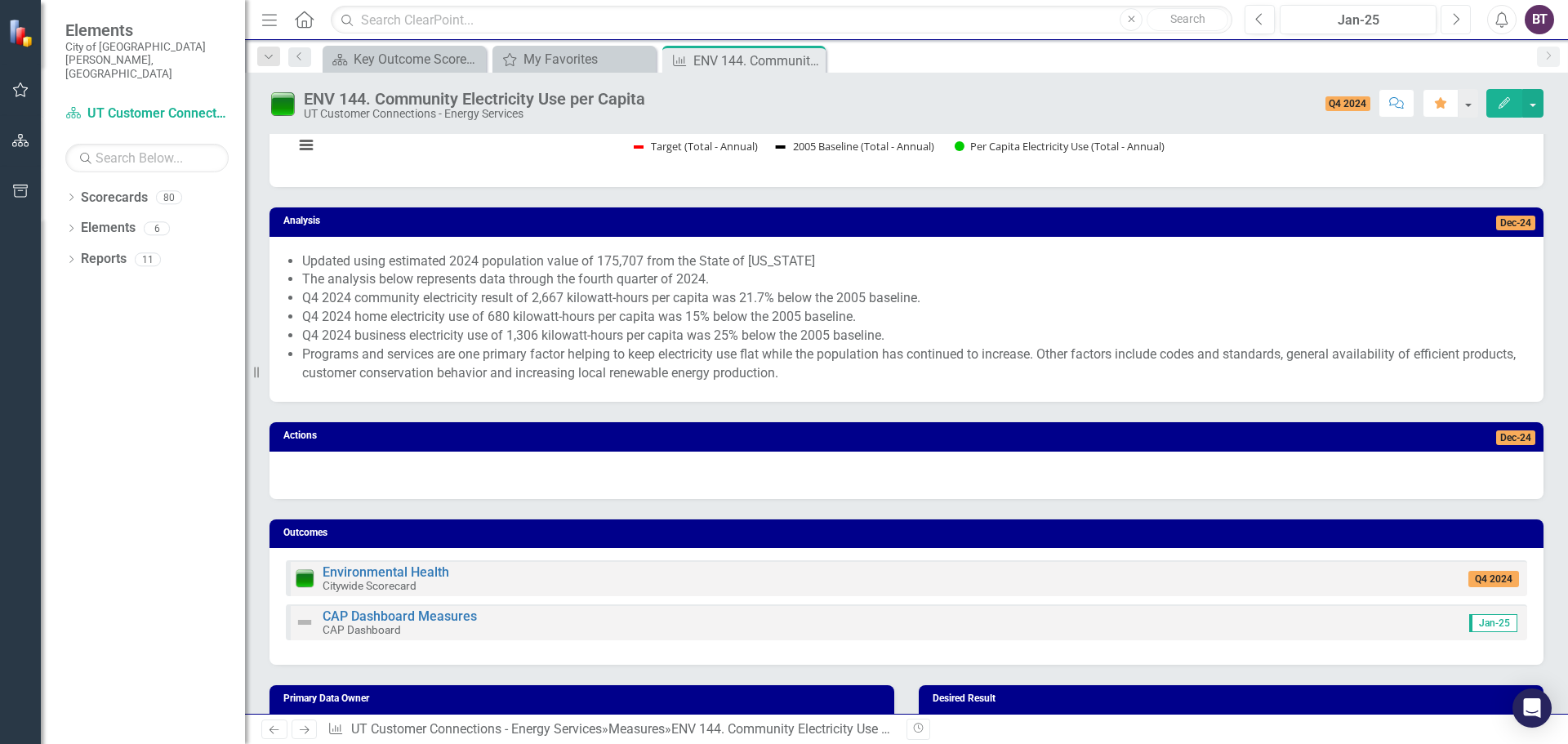
click at [1444, 18] on button "Next" at bounding box center [1456, 20] width 31 height 30
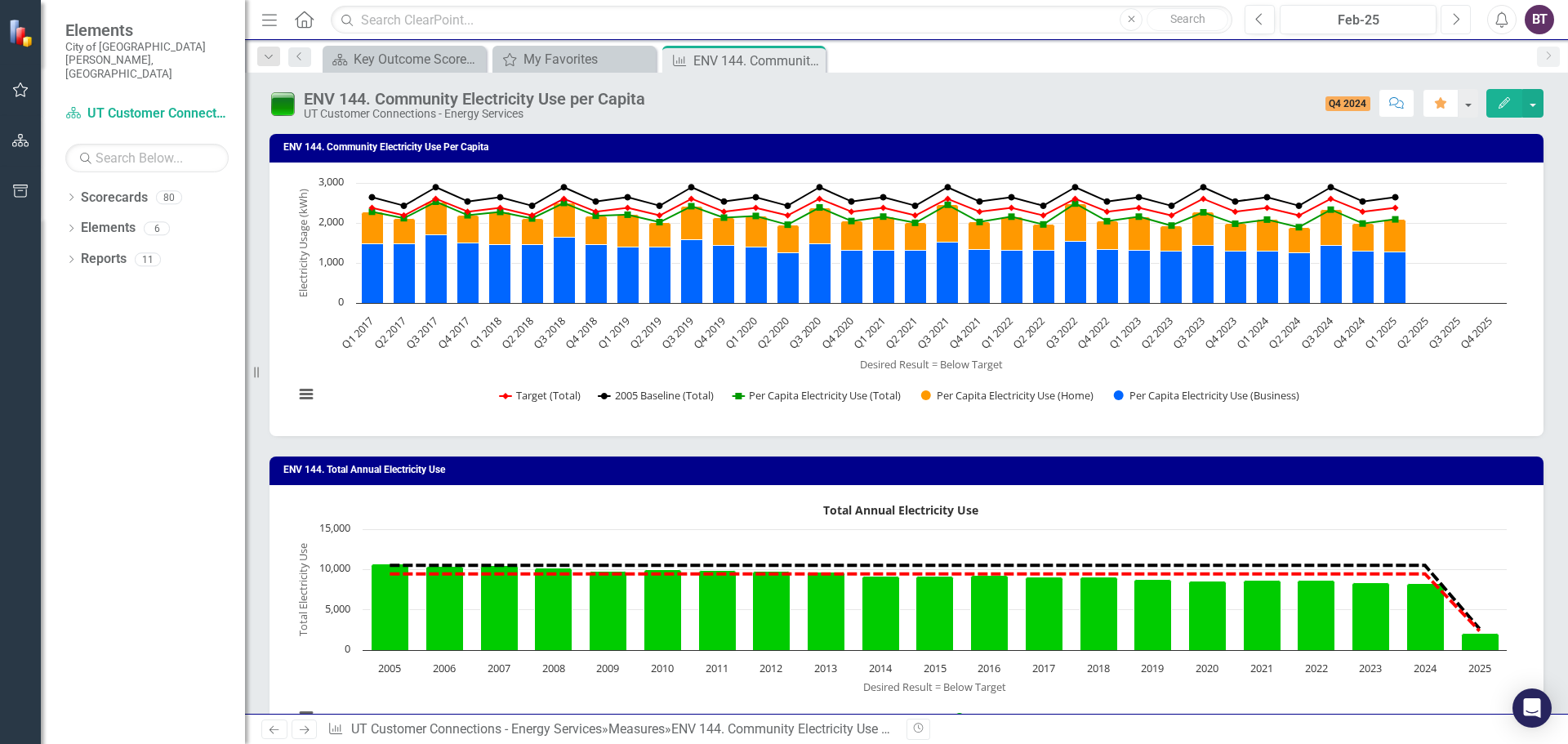
click at [1453, 21] on icon "Next" at bounding box center [1456, 19] width 9 height 14
click at [1463, 24] on button "Next" at bounding box center [1456, 20] width 31 height 30
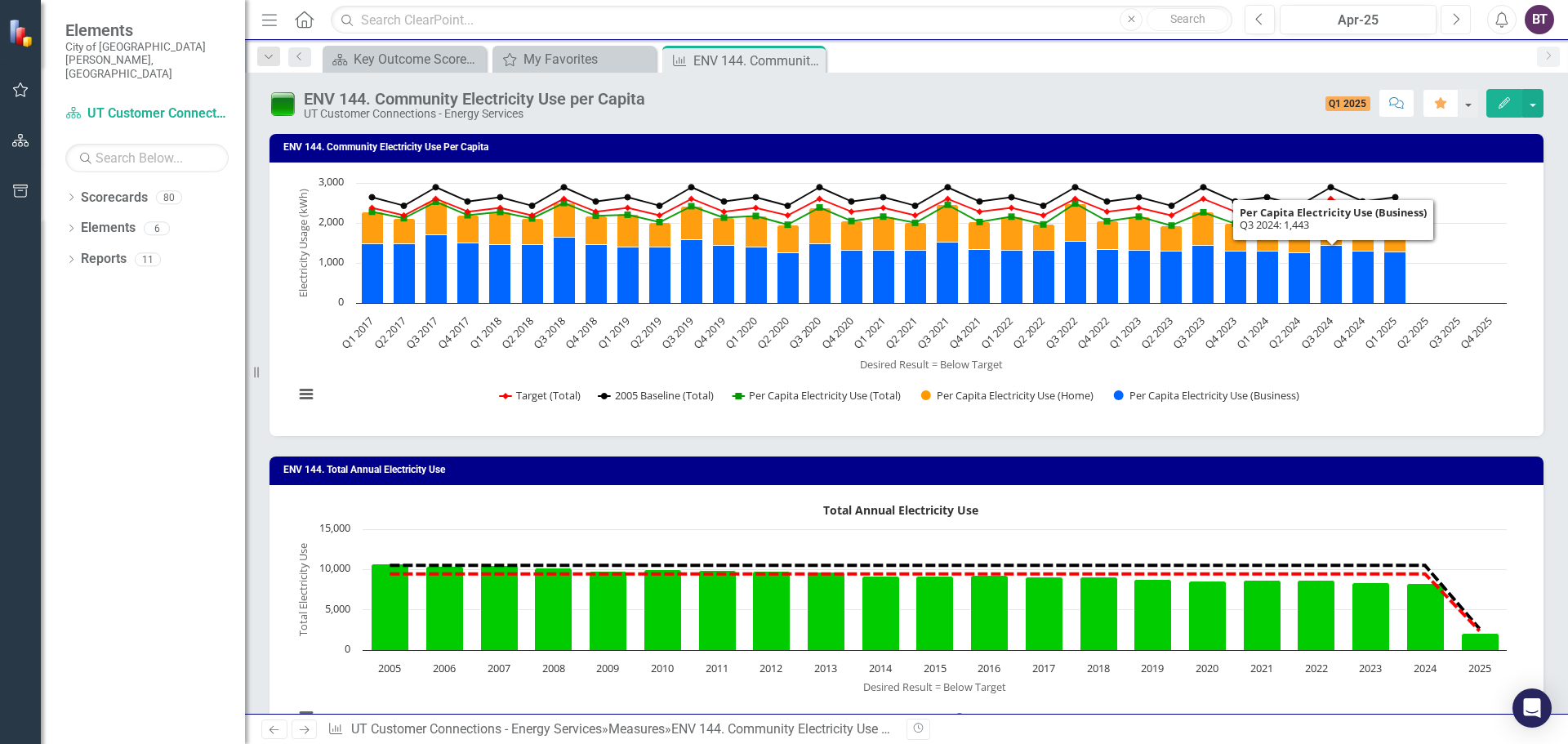
scroll to position [571, 0]
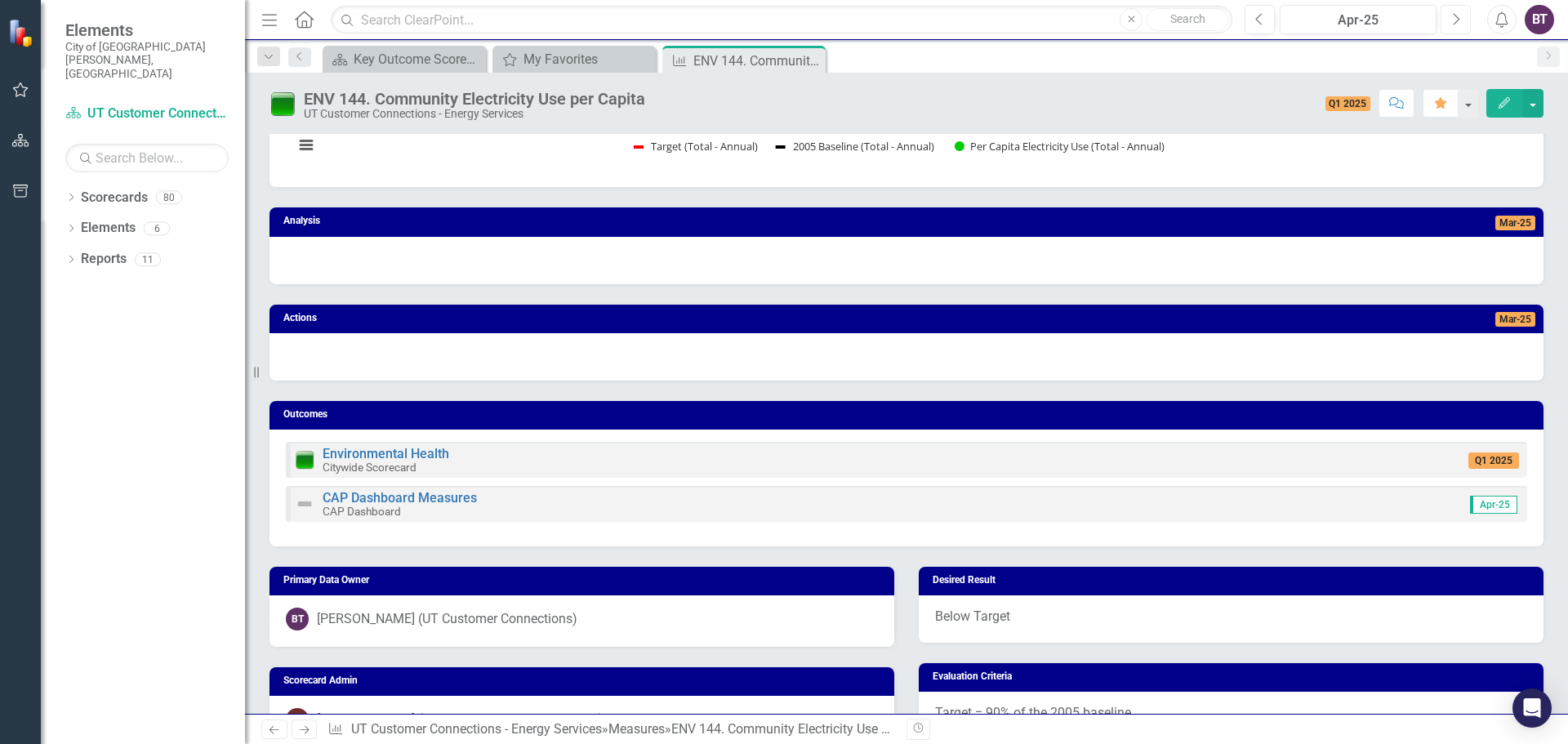
click at [1446, 17] on button "Next" at bounding box center [1456, 20] width 31 height 30
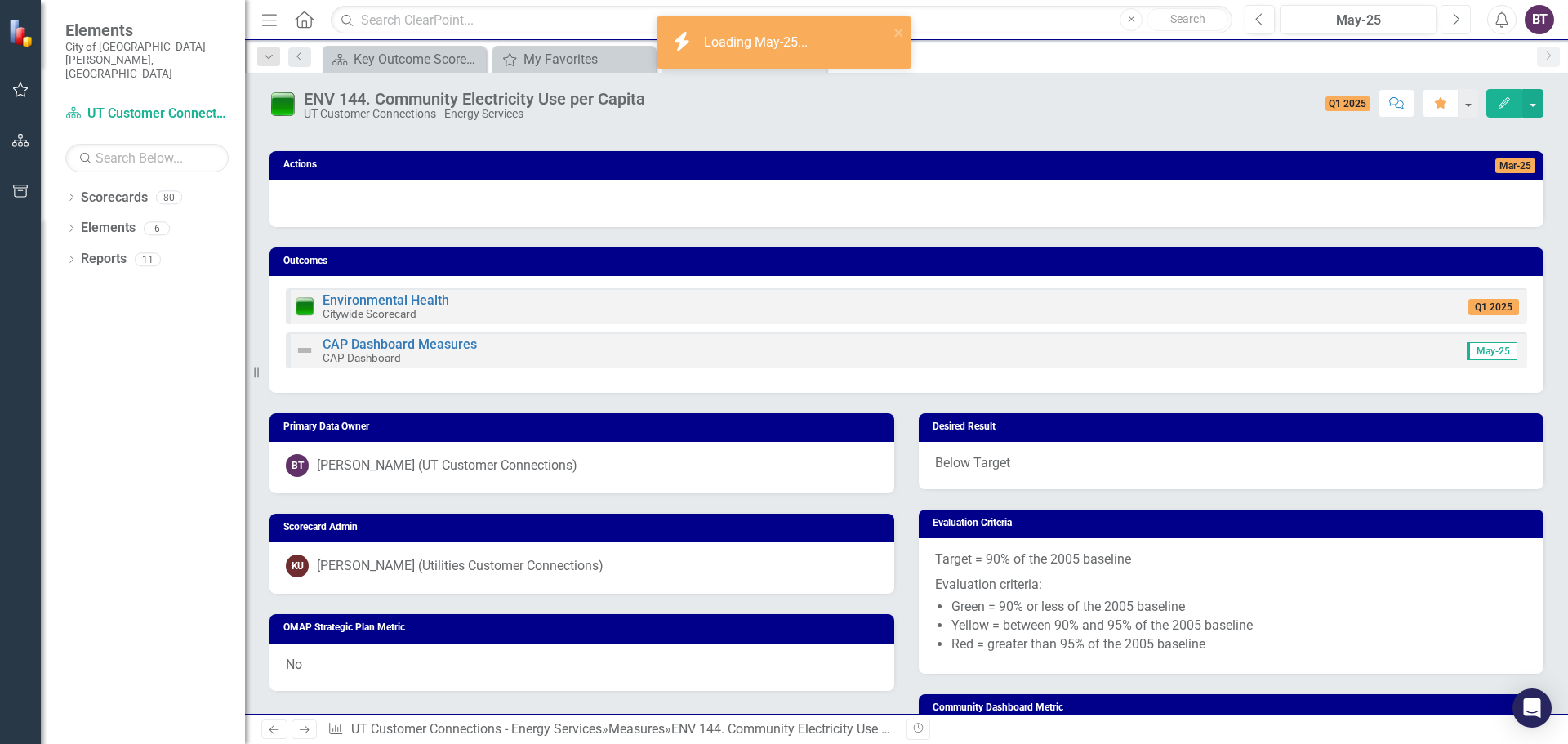
scroll to position [762, 0]
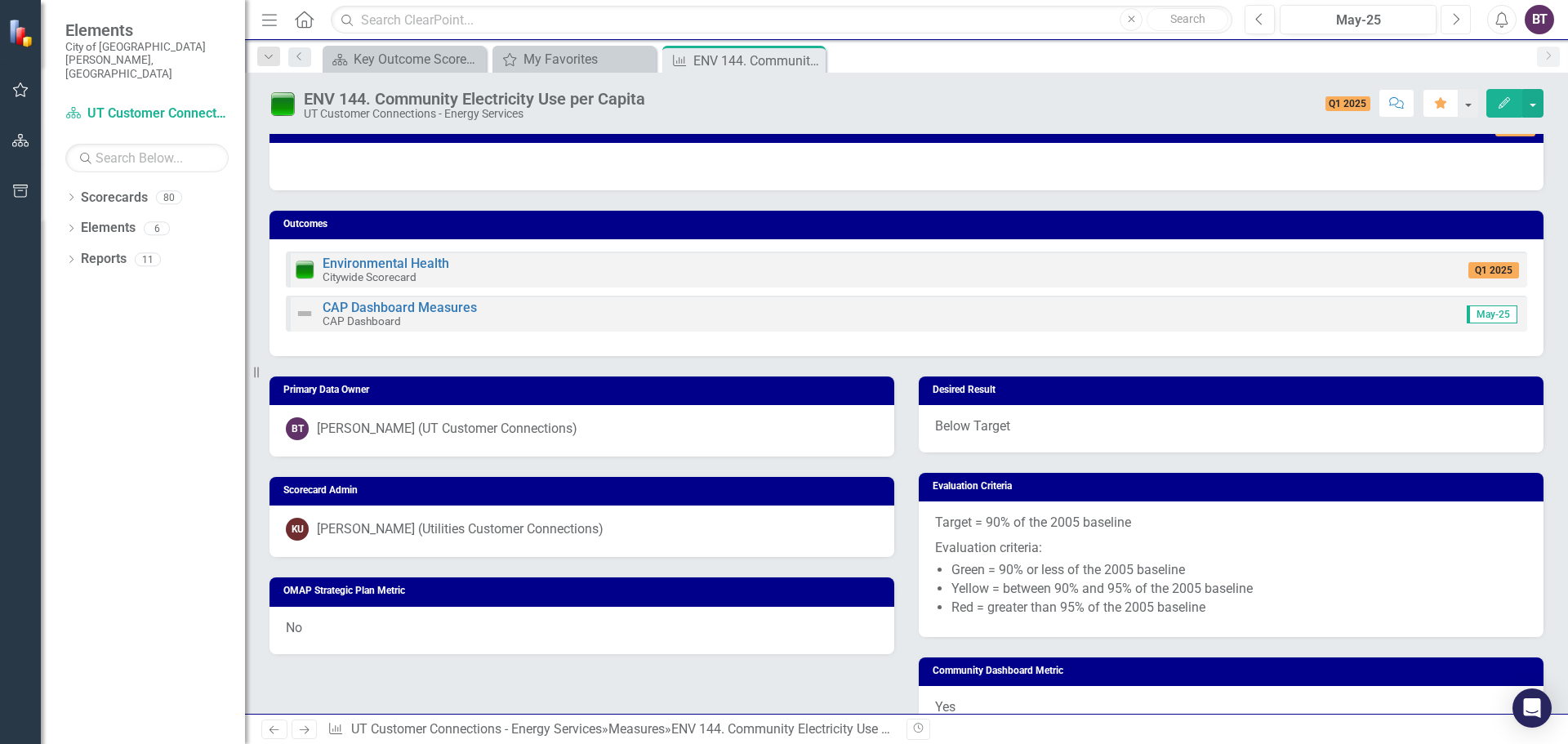
click at [1457, 21] on icon "Next" at bounding box center [1456, 19] width 9 height 14
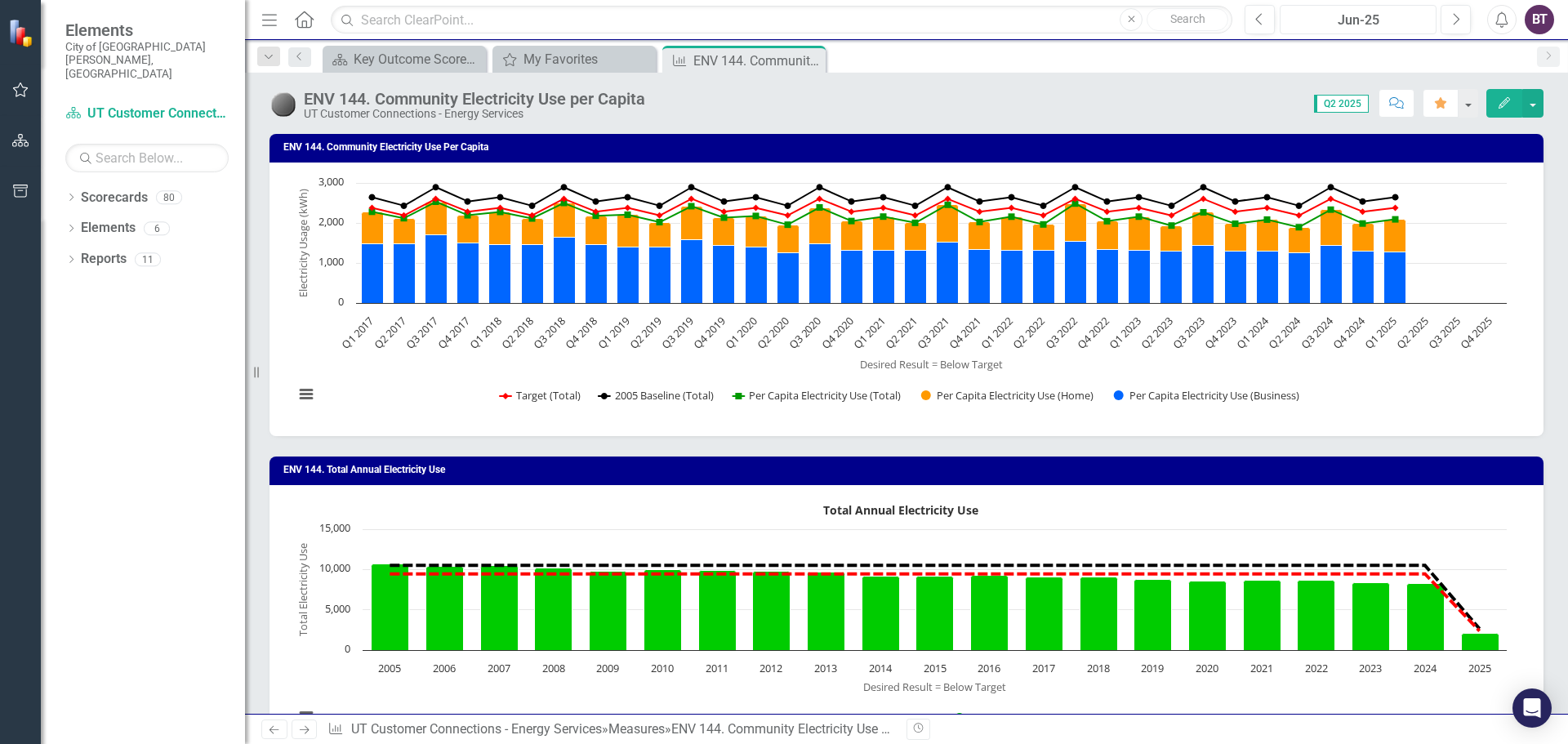
click at [1380, 23] on div "Jun-25" at bounding box center [1358, 20] width 145 height 20
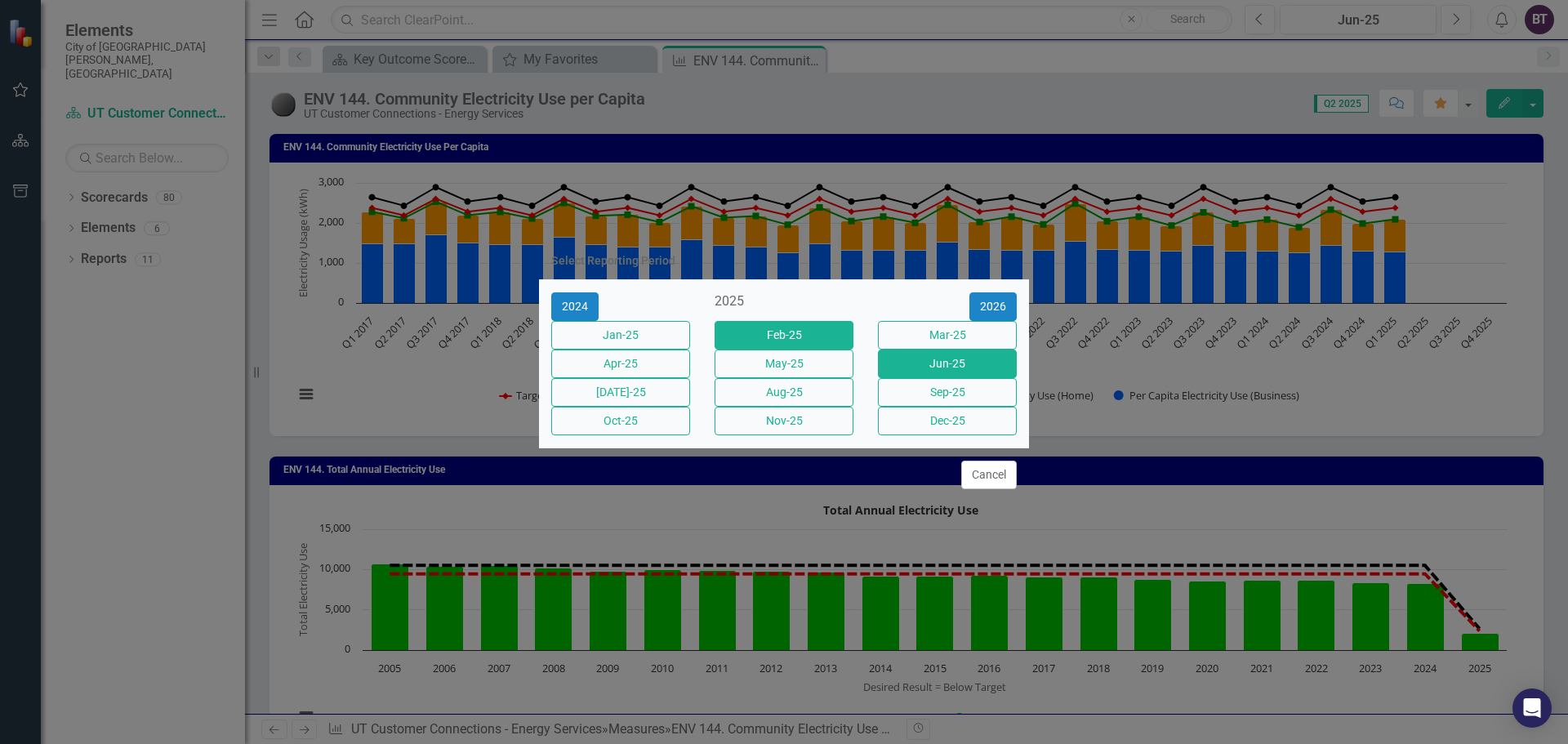
click at [736, 322] on button "Feb-25" at bounding box center [783, 335] width 139 height 29
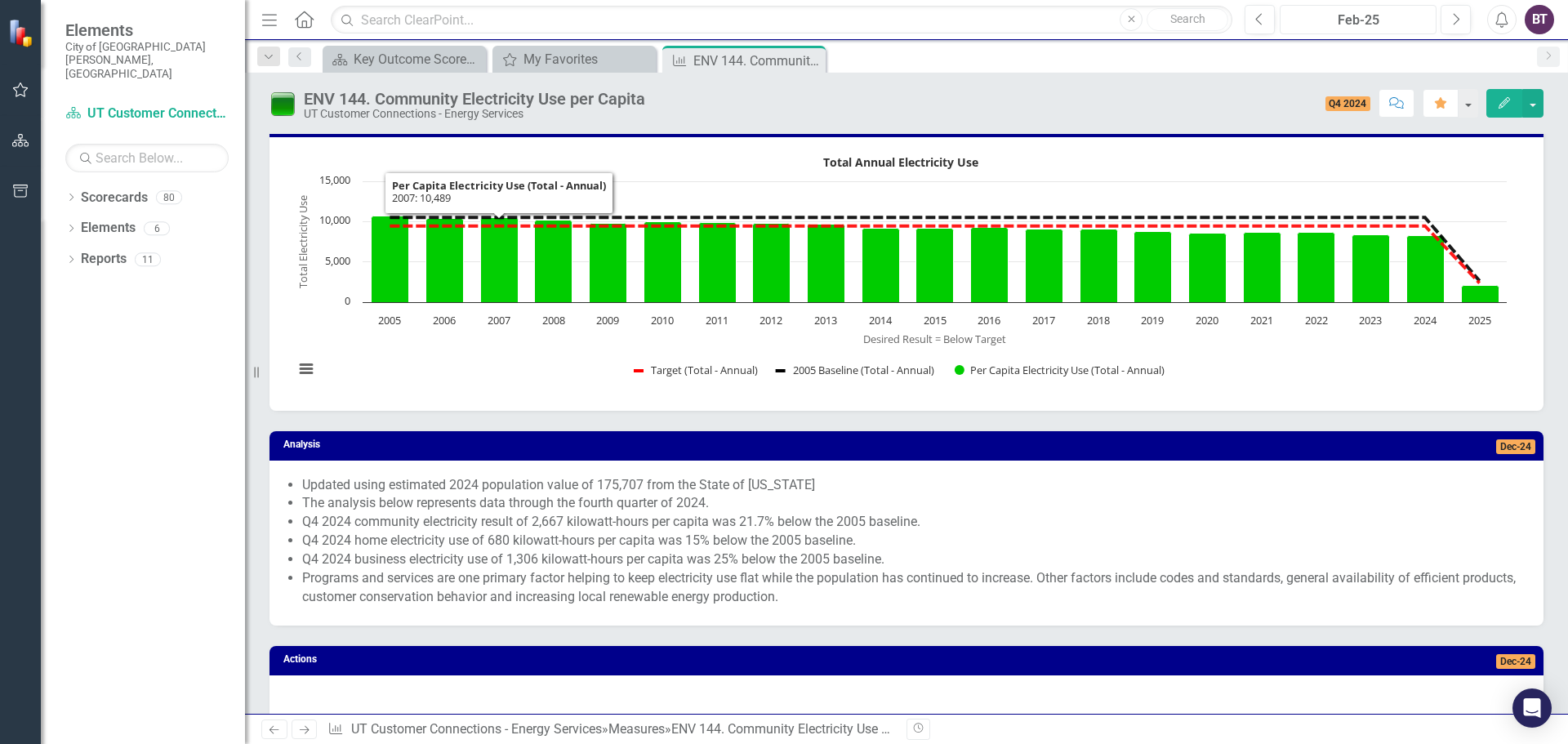
scroll to position [382, 0]
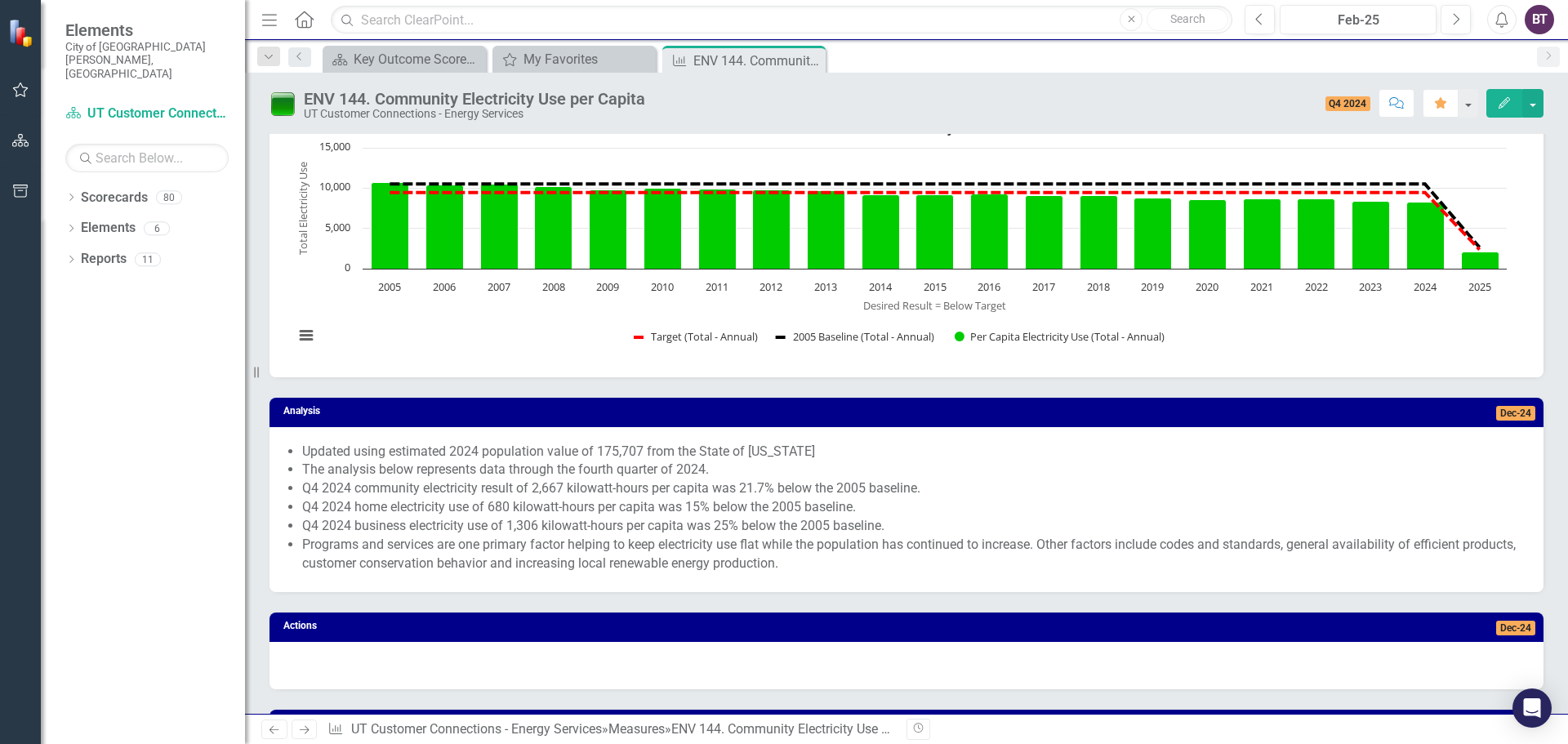
drag, startPoint x: 303, startPoint y: 446, endPoint x: 673, endPoint y: 485, distance: 372.0
click at [673, 485] on ul "Updated using estimated 2024 population value of 175,707 from the State of [US_…" at bounding box center [914, 508] width 1225 height 131
click at [670, 481] on li "Q4 2024 community electricity result of 2,667 kilowatt-hours per capita was 21.…" at bounding box center [914, 489] width 1225 height 19
click at [300, 462] on span "Updated using estimated 2024 population value of 175,707 from the State of [US_…" at bounding box center [906, 510] width 1241 height 134
click at [299, 446] on span "Updated using estimated 2024 population value of 175,707 from the State of [US_…" at bounding box center [906, 510] width 1241 height 134
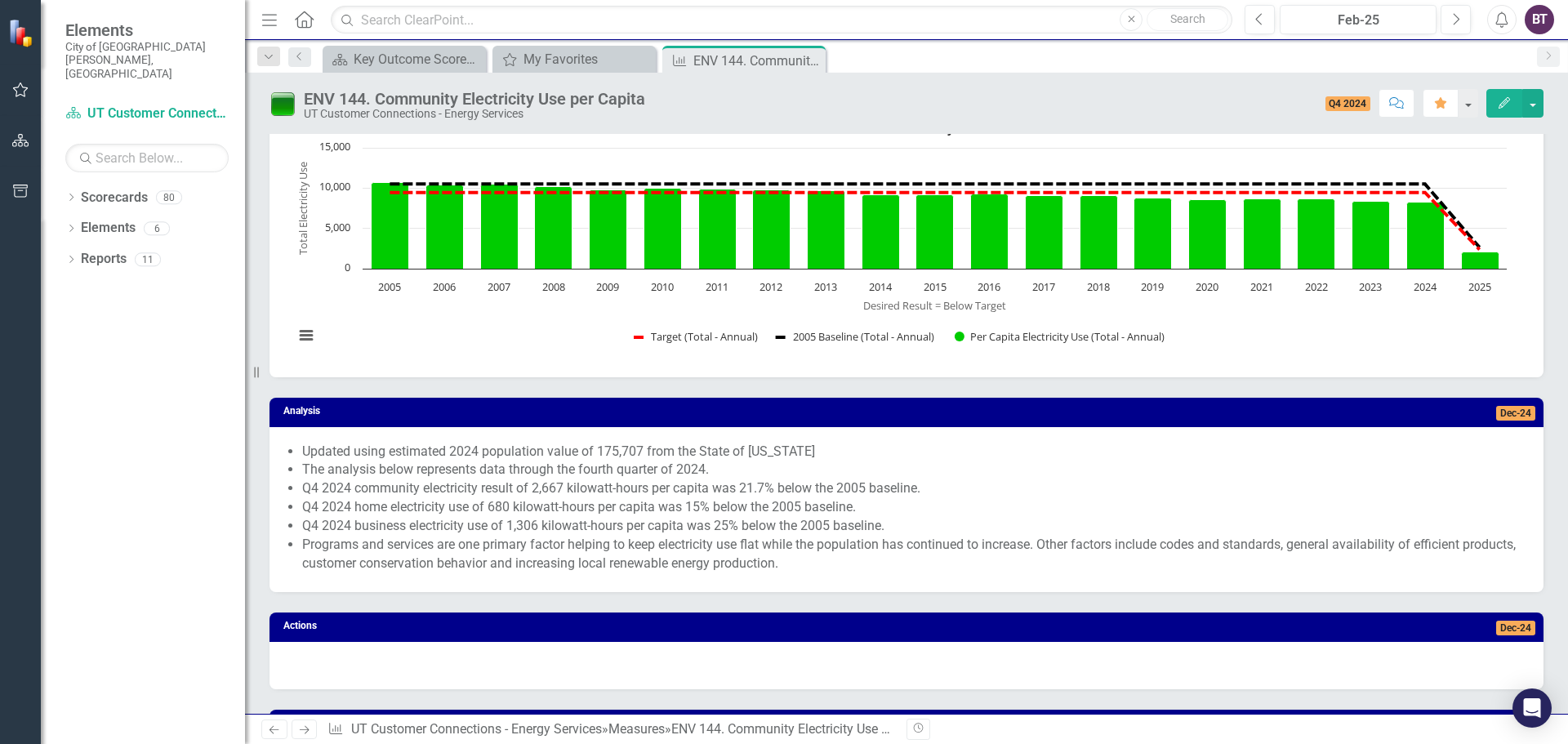
click at [299, 446] on span "Updated using estimated 2024 population value of 175,707 from the State of [US_…" at bounding box center [906, 510] width 1241 height 134
click at [299, 446] on div "Updated using estimated 2024 population value of 175,707 from the State of [US_…" at bounding box center [906, 509] width 1274 height 166
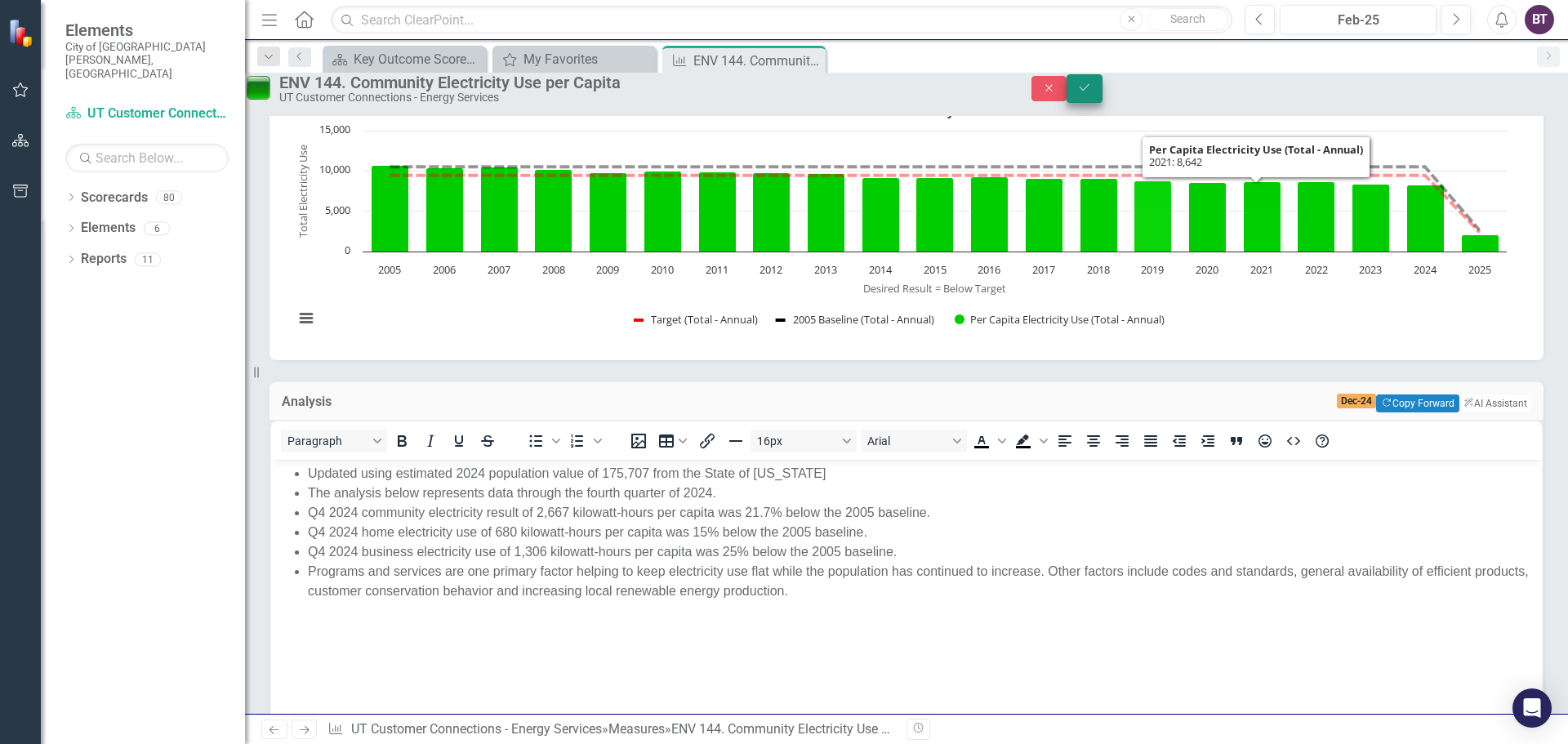
scroll to position [0, 0]
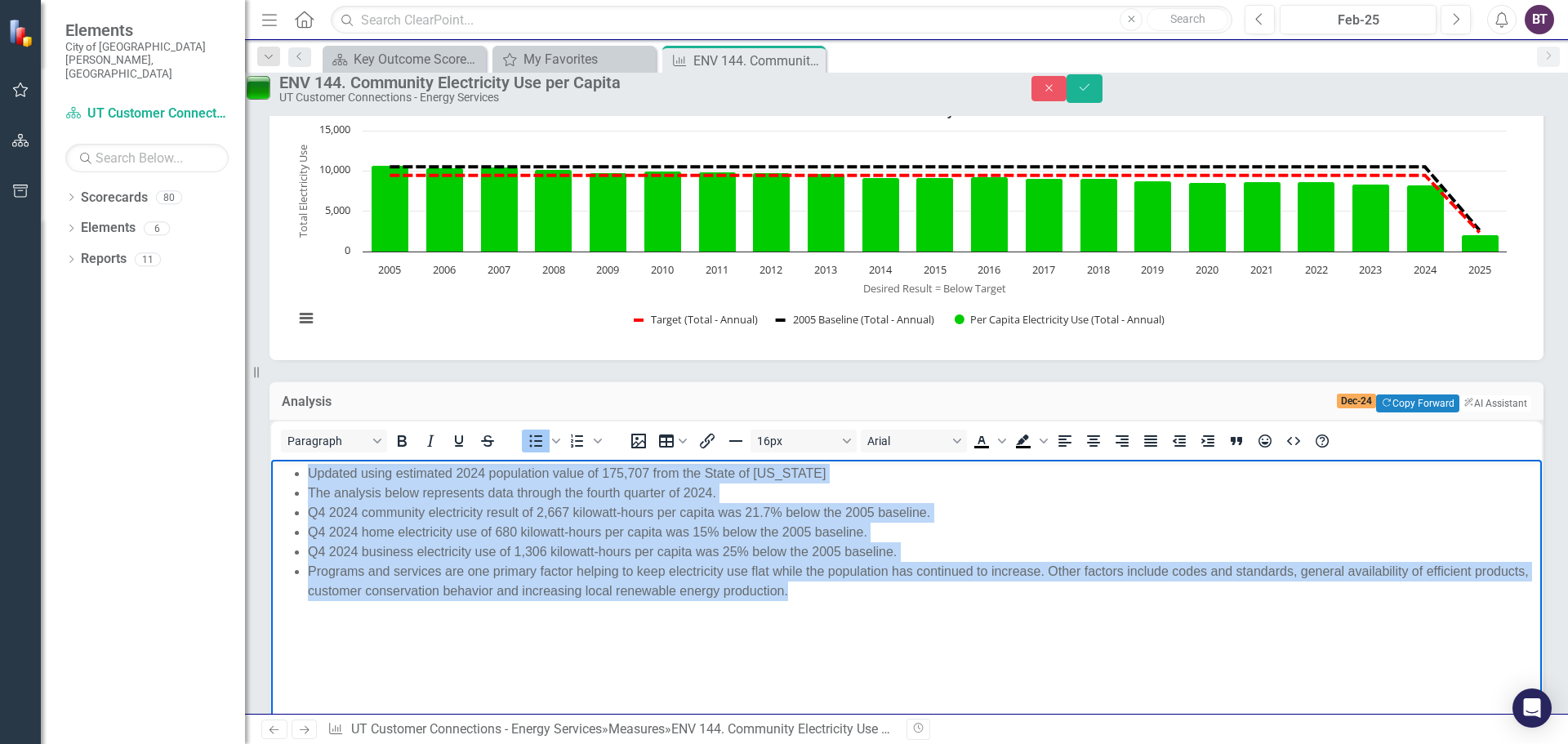
drag, startPoint x: 873, startPoint y: 595, endPoint x: 472, endPoint y: 952, distance: 536.9
click at [271, 460] on html "Updated using estimated 2024 population value of 175,707 from the State of [US_…" at bounding box center [906, 582] width 1270 height 245
copy ul "Updated using estimated 2024 population value of 175,707 from the State of [US_…"
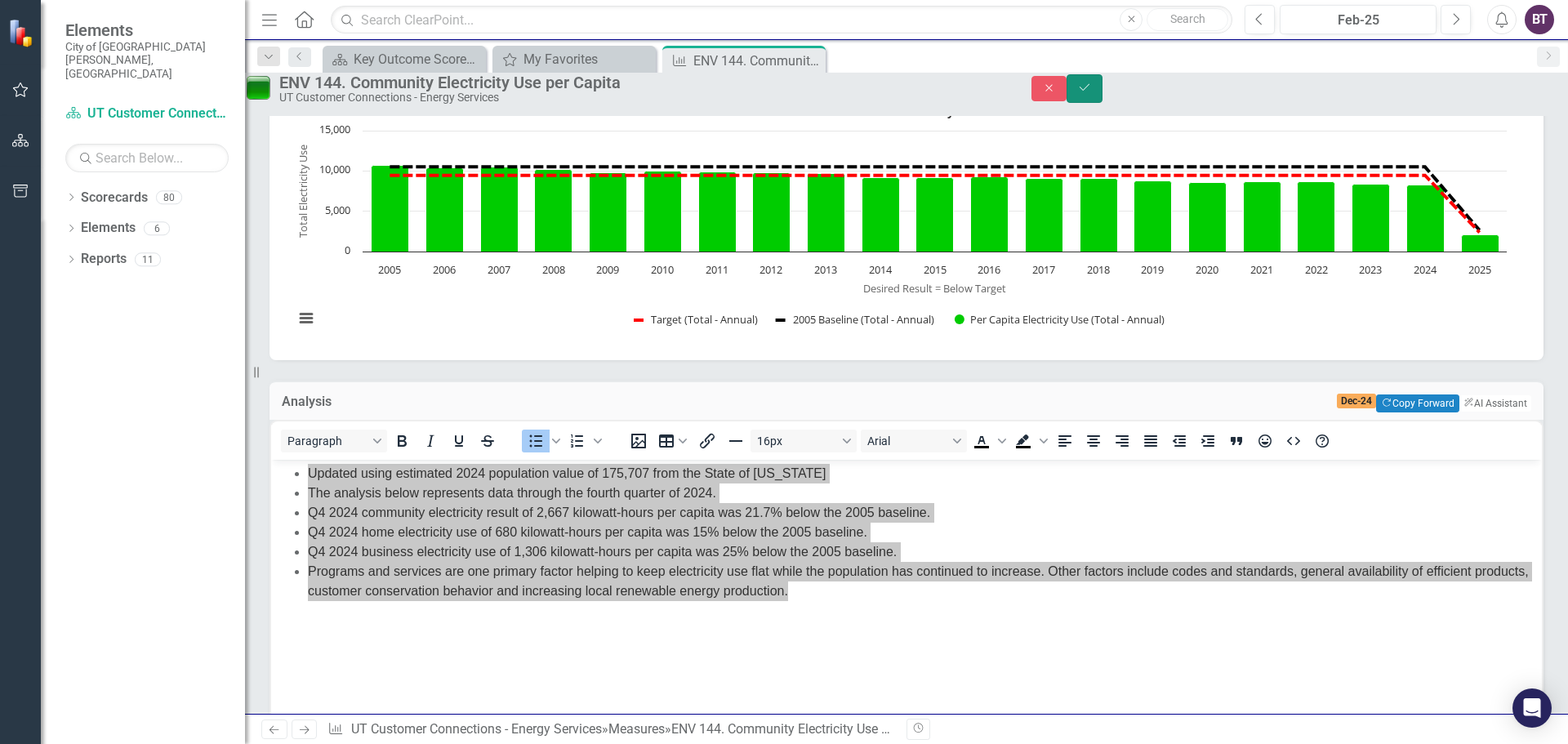
click at [1089, 91] on icon "submit" at bounding box center [1085, 88] width 10 height 7
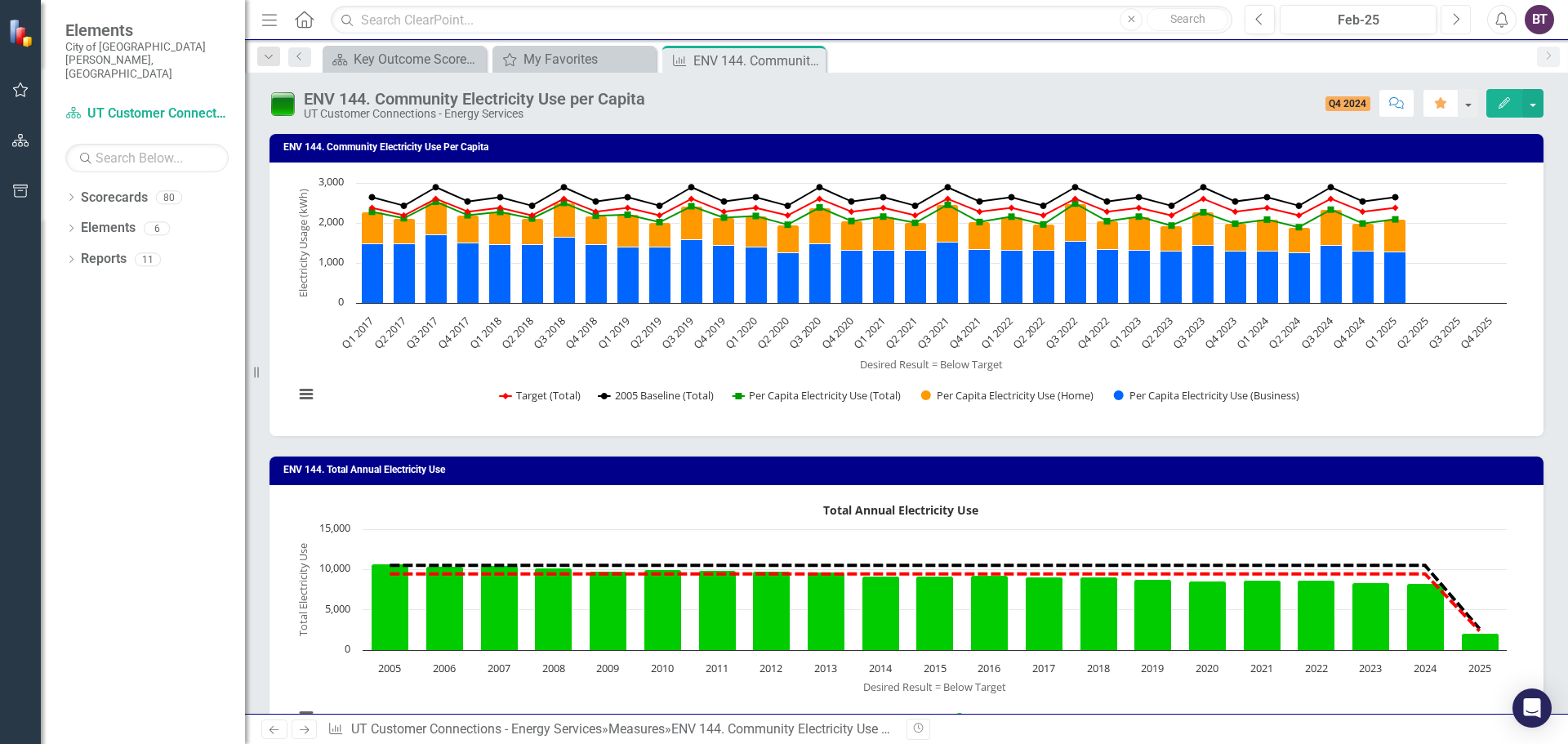
click at [1461, 14] on button "Next" at bounding box center [1456, 20] width 31 height 30
click at [1460, 14] on button "Next" at bounding box center [1456, 20] width 31 height 30
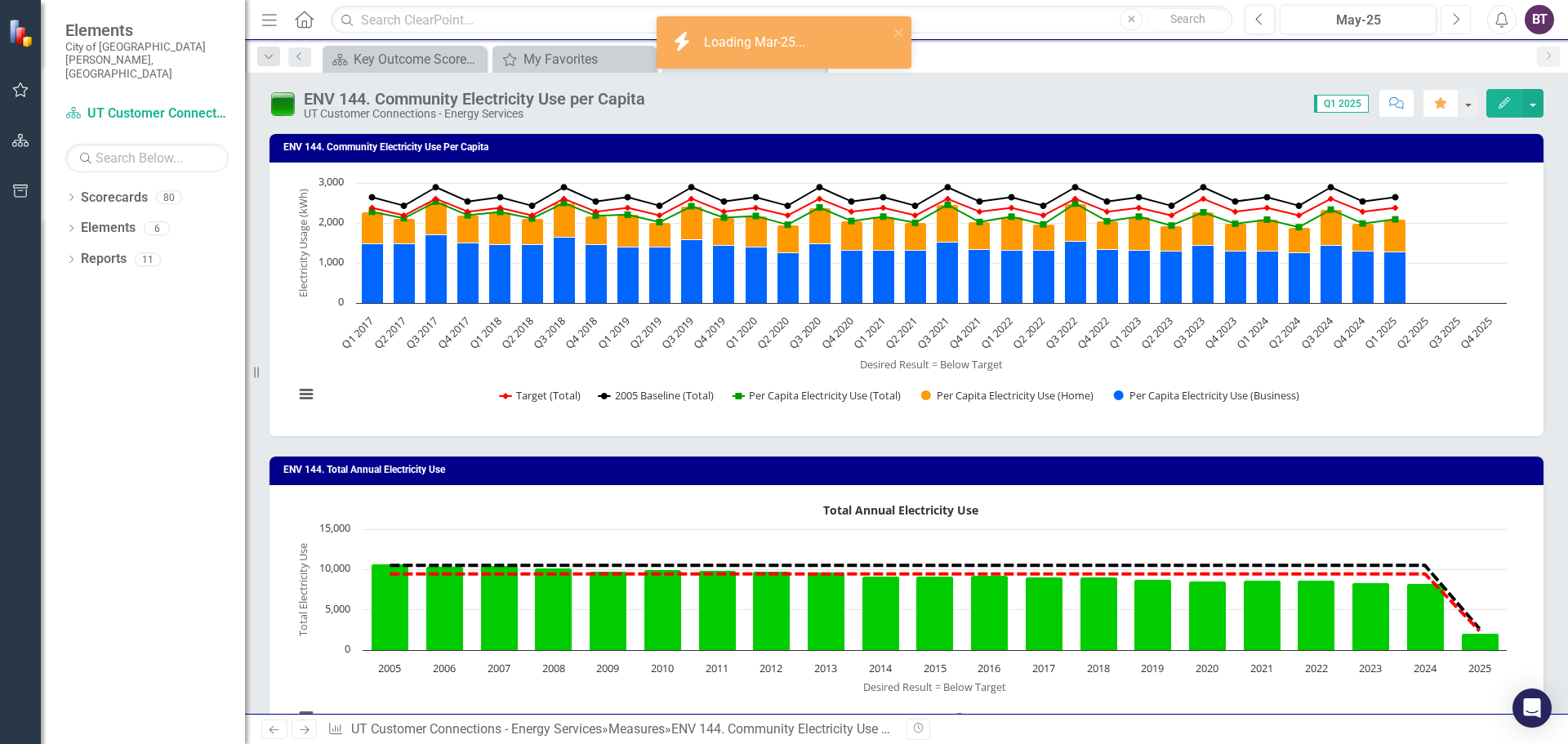
click at [1460, 14] on button "Next" at bounding box center [1456, 20] width 31 height 30
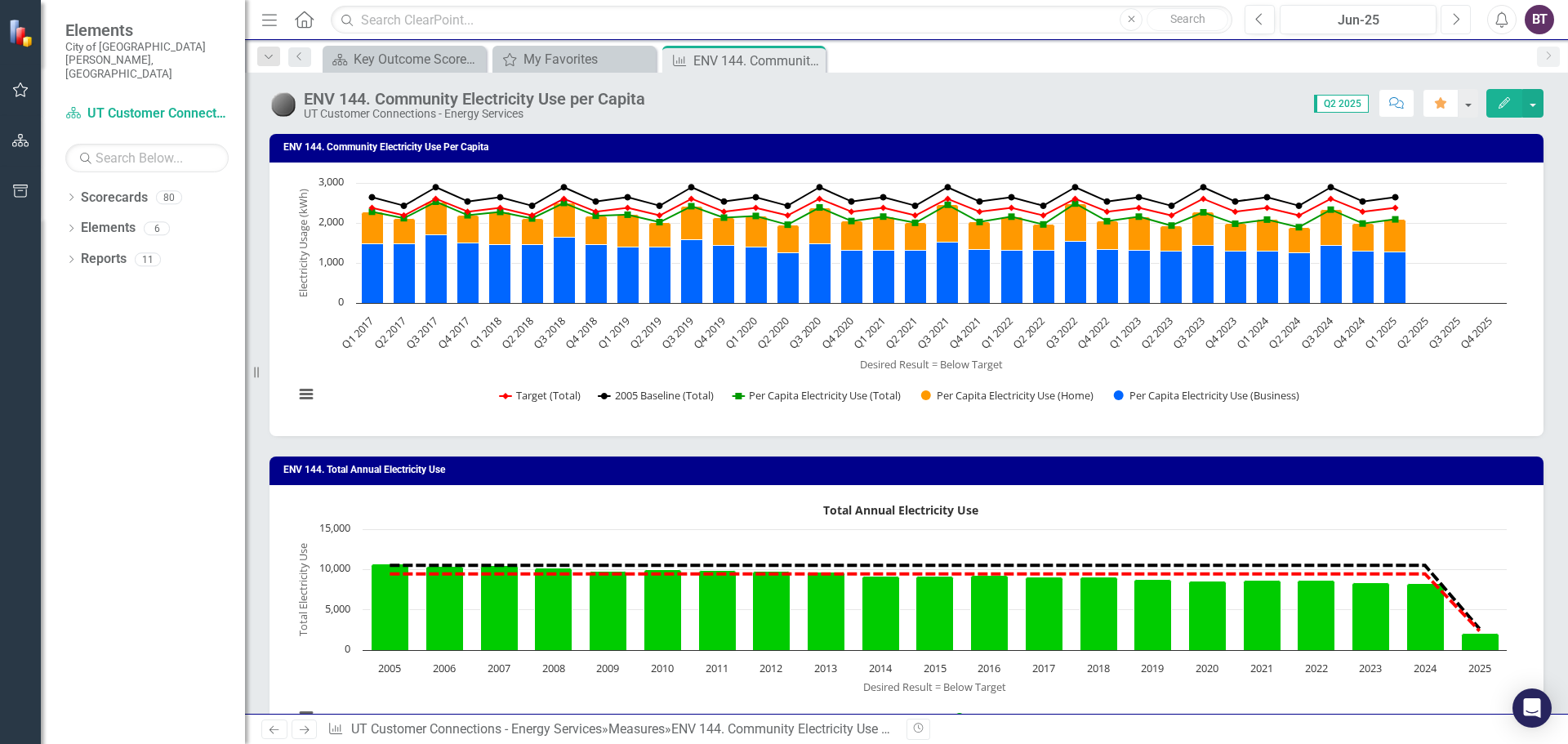
click at [1451, 19] on button "Next" at bounding box center [1456, 20] width 31 height 30
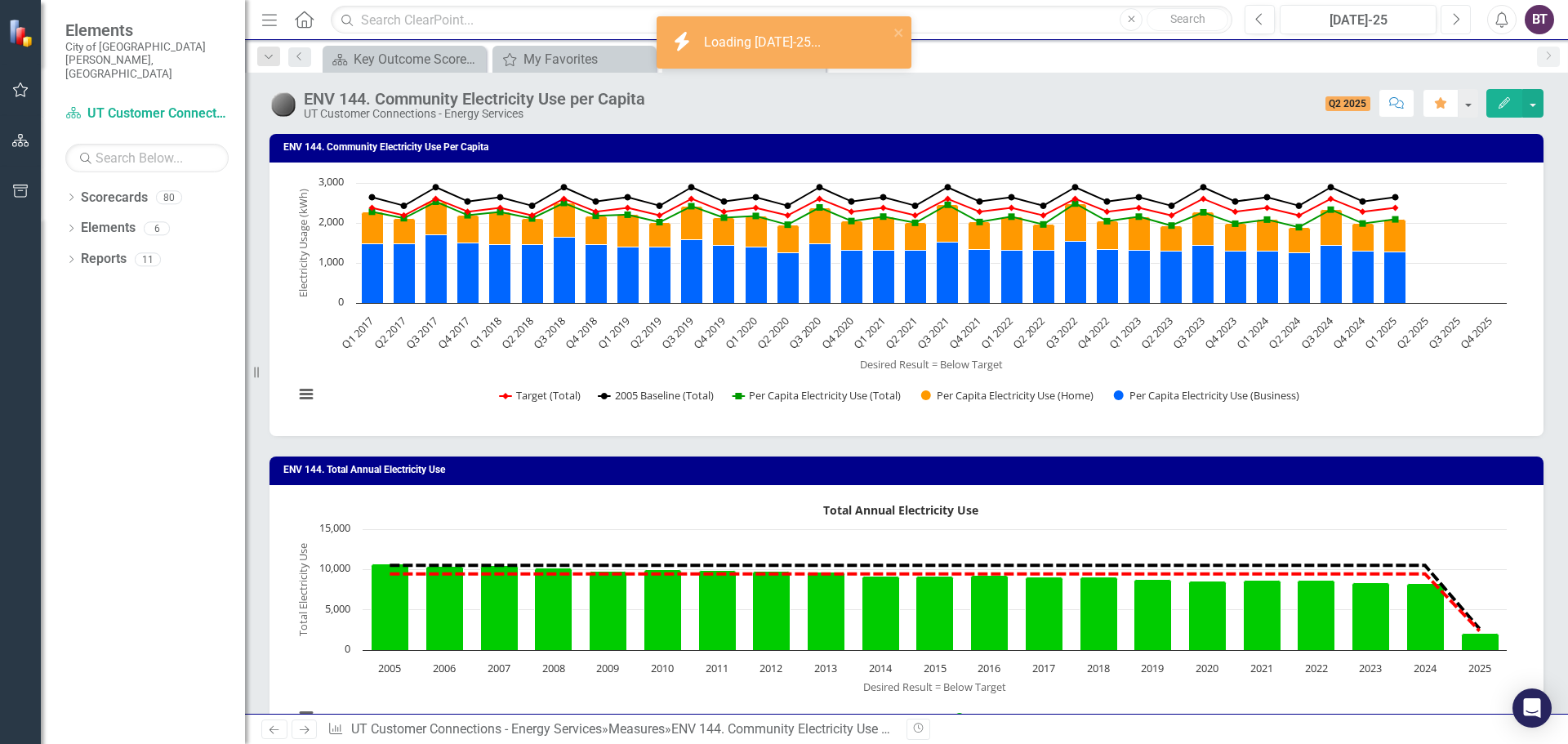
click at [1450, 20] on button "Next" at bounding box center [1456, 20] width 31 height 30
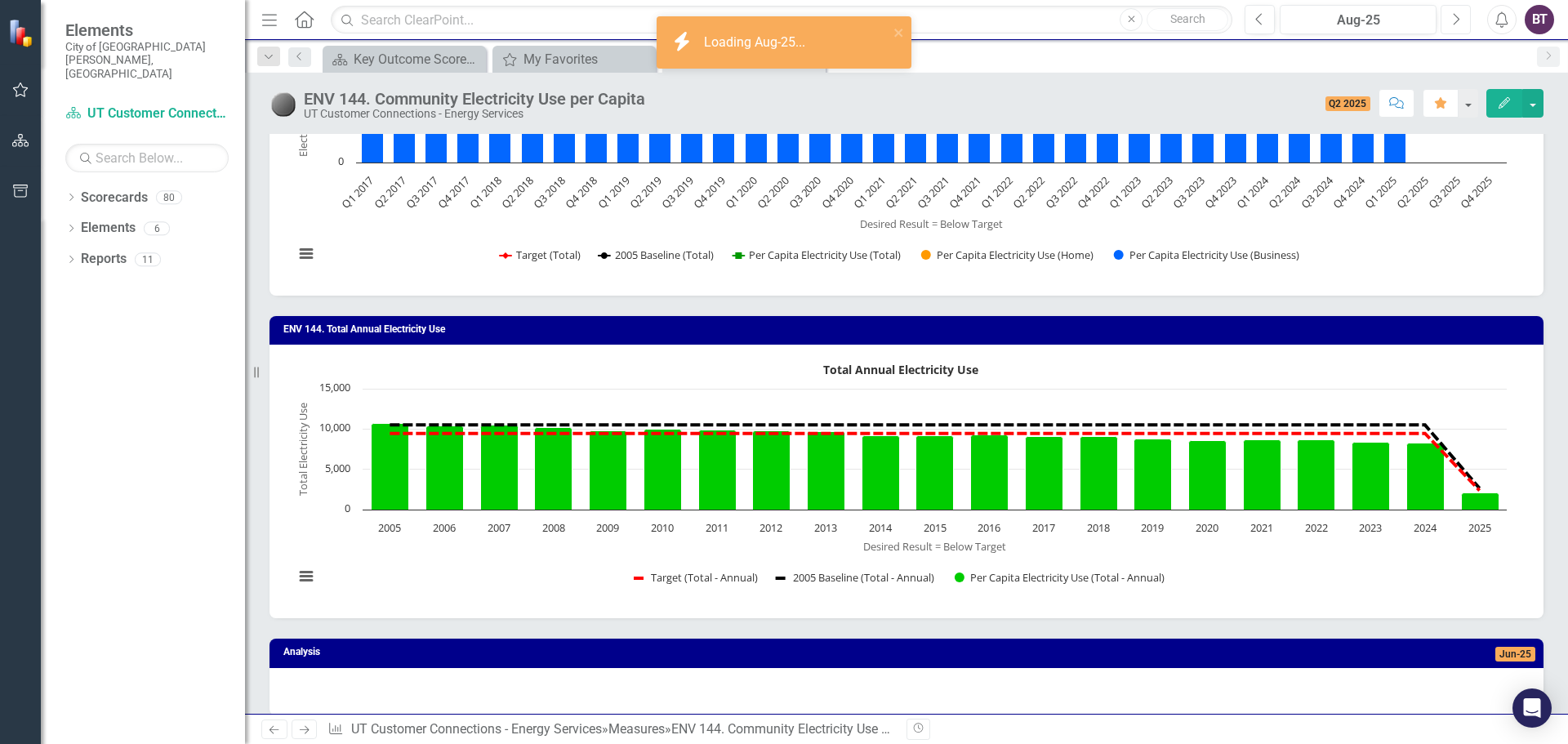
scroll to position [382, 0]
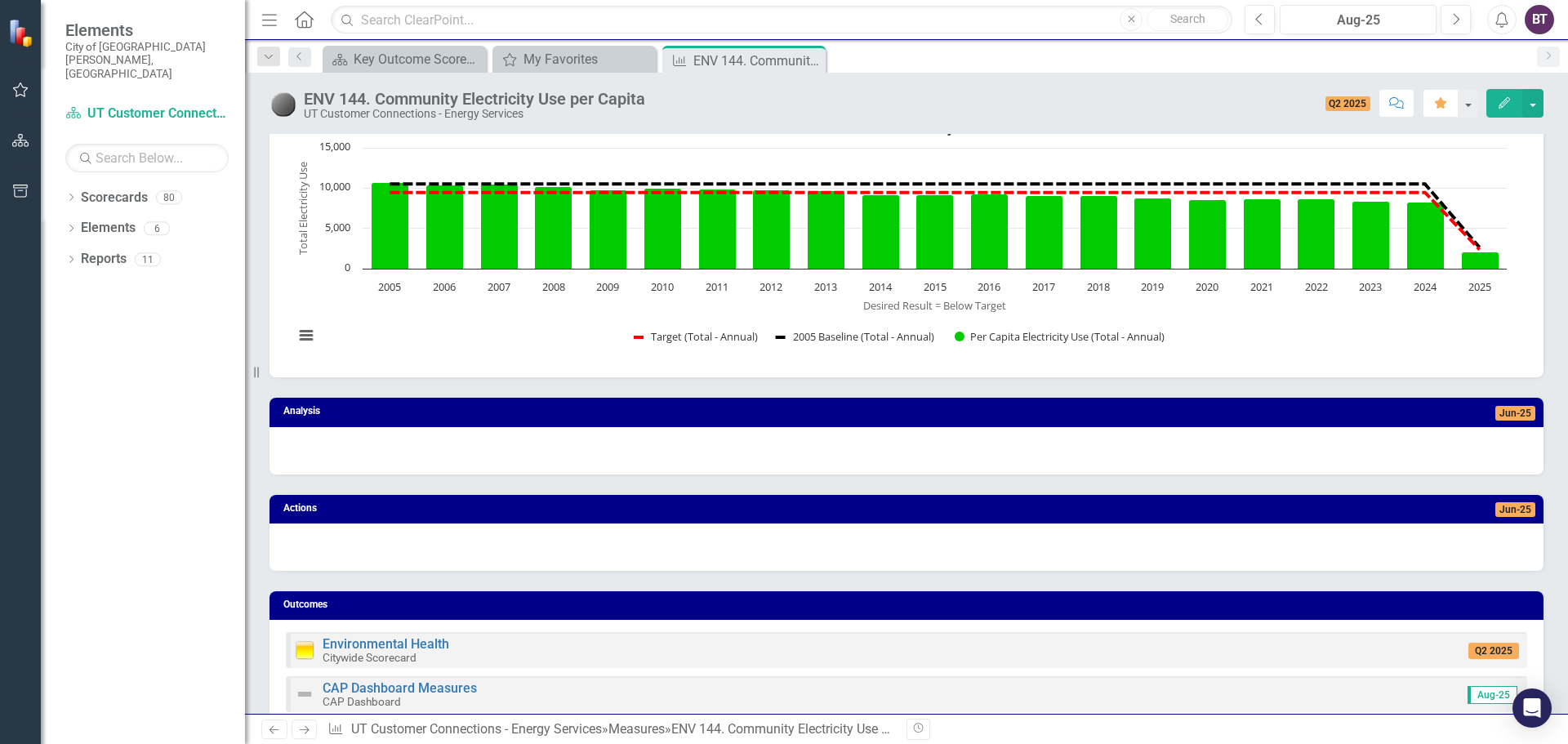
click at [389, 452] on div at bounding box center [906, 451] width 1274 height 48
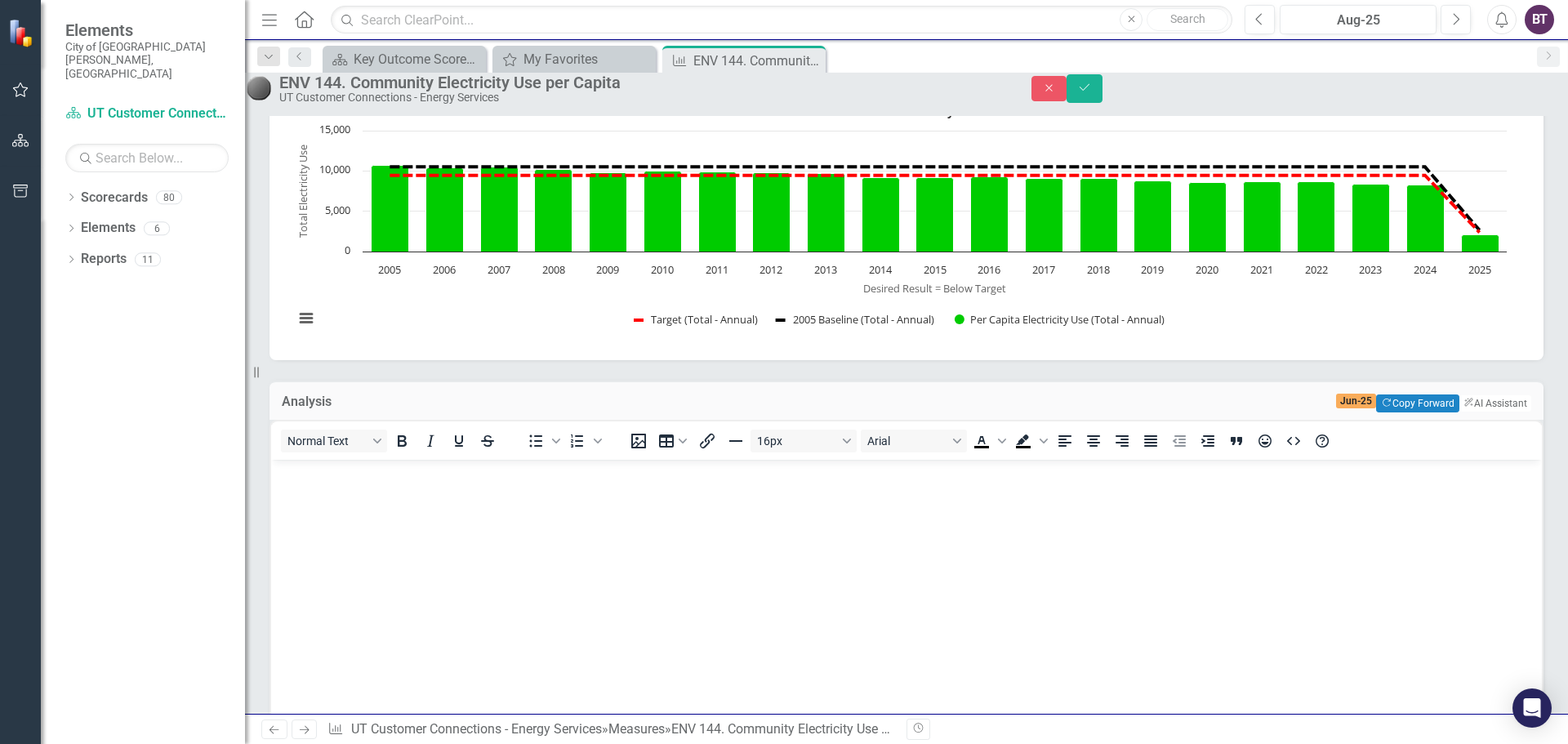
scroll to position [0, 0]
click at [386, 460] on div "Normal Text To open the popup, press Shift+Enter To open the popup, press Shift…" at bounding box center [906, 440] width 1270 height 38
click at [347, 512] on body "Rich Text Area. Press ALT-0 for help." at bounding box center [906, 582] width 1270 height 245
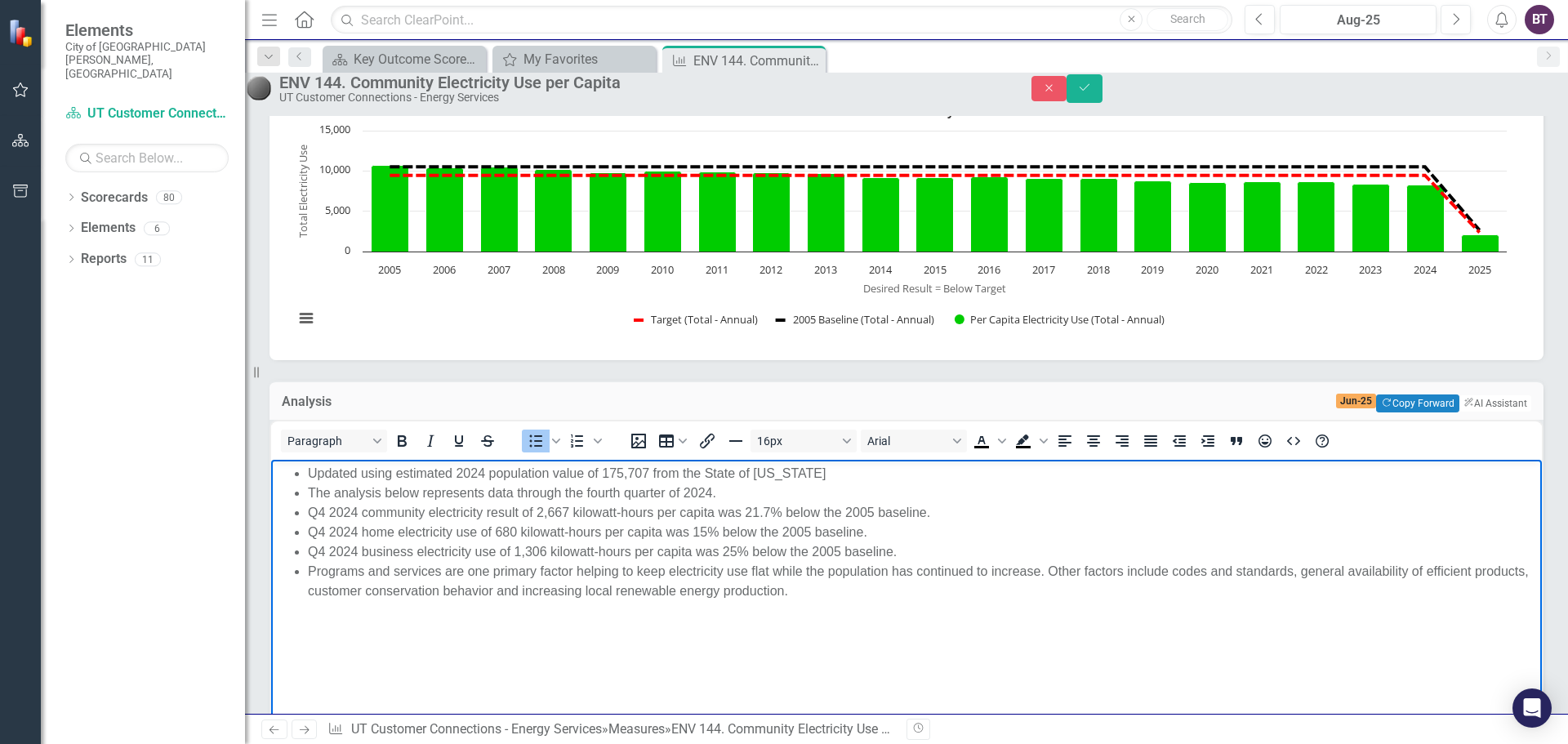
click at [577, 611] on body "Updated using estimated 2024 population value of 175,707 from the State of [US_…" at bounding box center [906, 582] width 1270 height 245
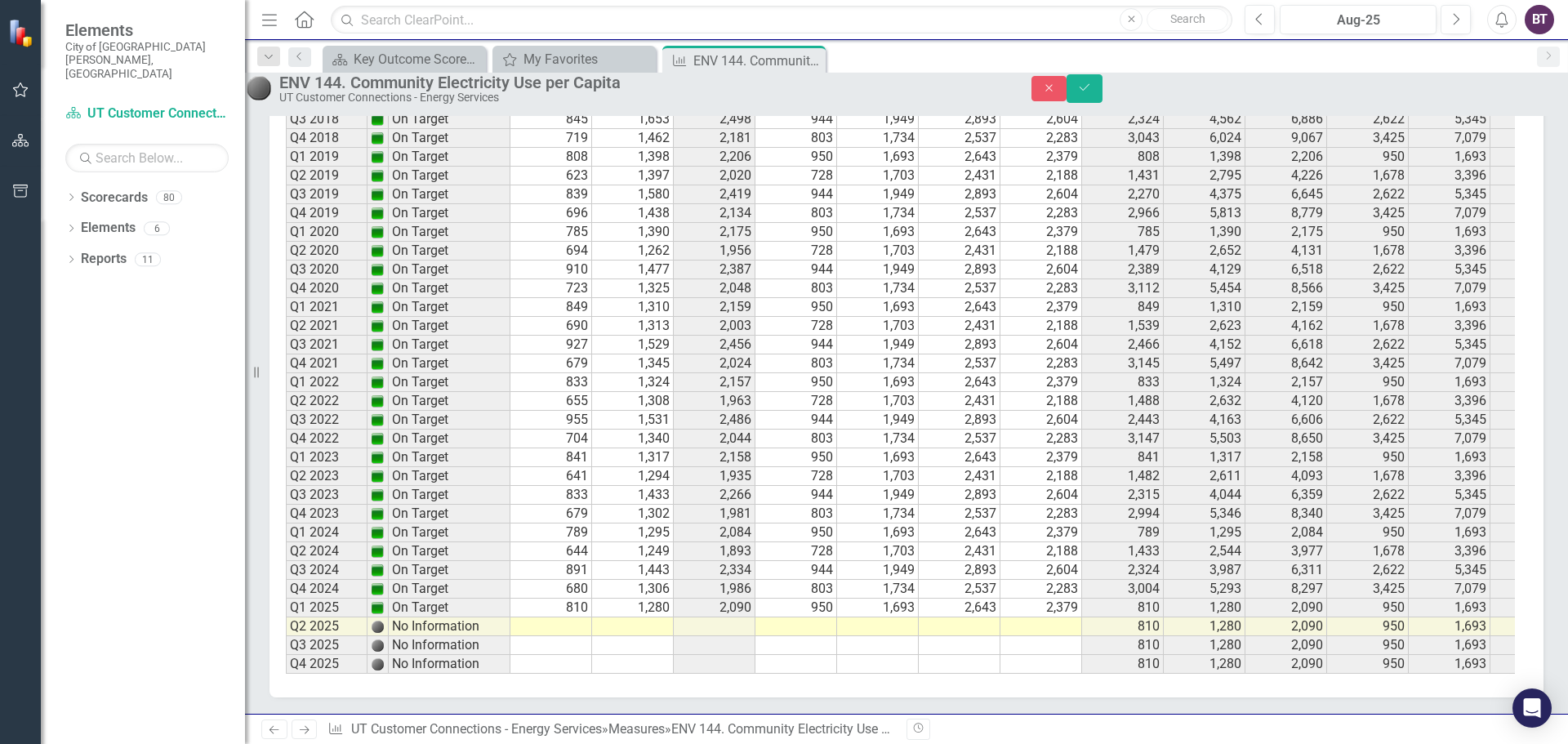
scroll to position [3015, 0]
